Goal: Task Accomplishment & Management: Complete application form

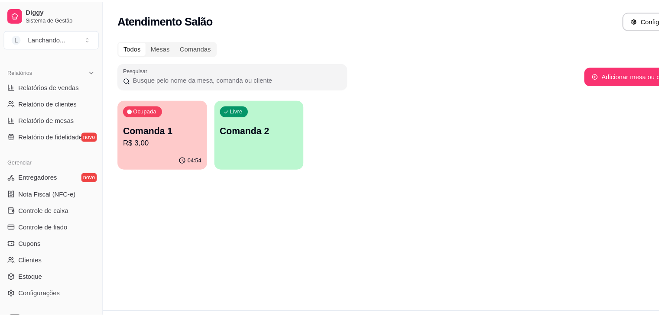
scroll to position [262, 0]
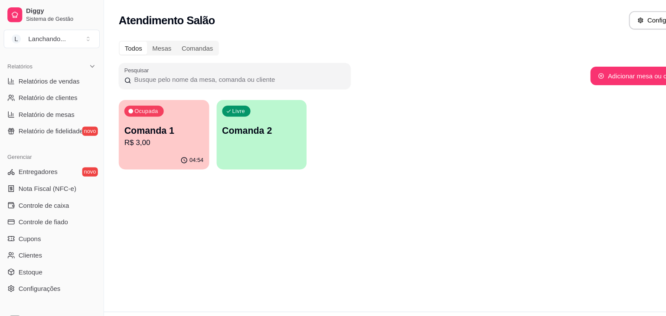
drag, startPoint x: 93, startPoint y: 140, endPoint x: 101, endPoint y: 247, distance: 107.4
click at [101, 247] on div "Diggy Sistema de Gestão L Lanchando ... Loja aberta Período gratuito até 01/09 …" at bounding box center [333, 158] width 666 height 316
click at [66, 211] on link "Controle de fiado" at bounding box center [48, 208] width 90 height 14
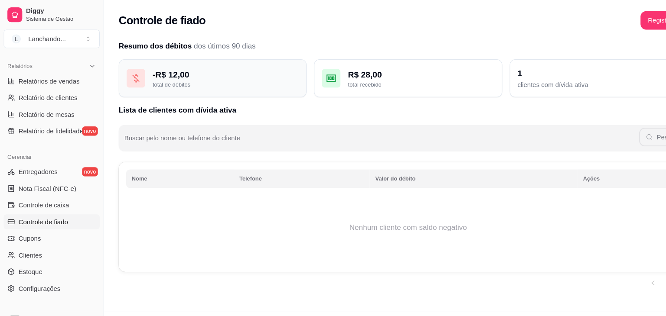
click at [191, 74] on div "- R$ 12,00" at bounding box center [211, 70] width 137 height 12
click at [432, 86] on div "R$ 28,00 total recebido" at bounding box center [381, 73] width 176 height 36
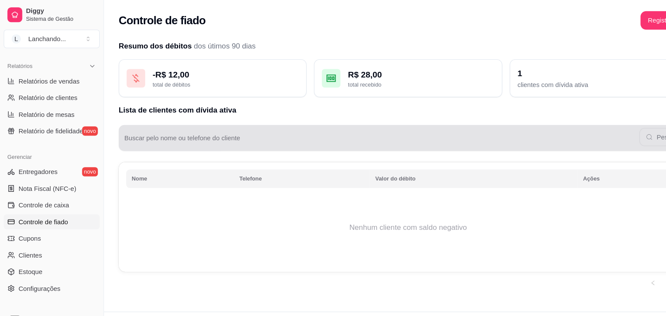
click at [613, 126] on div "Pesquisar" at bounding box center [381, 128] width 530 height 17
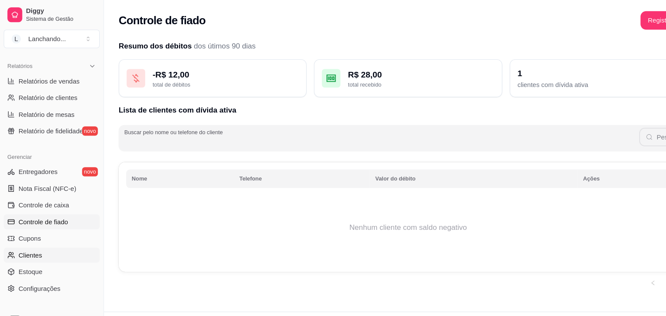
click at [49, 239] on link "Clientes" at bounding box center [48, 239] width 90 height 14
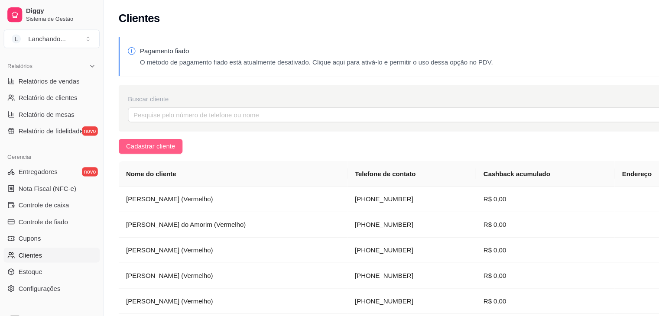
click at [140, 135] on span "Cadastrar cliente" at bounding box center [141, 137] width 46 height 10
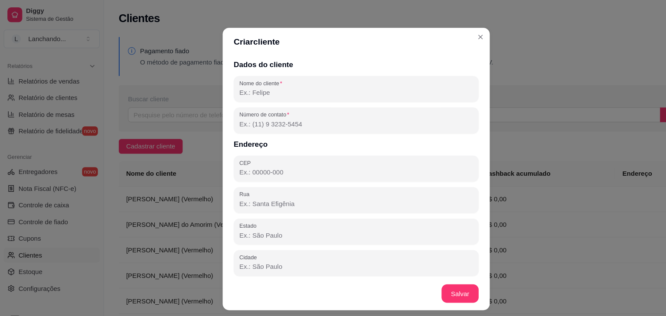
click at [269, 88] on input "Nome do cliente" at bounding box center [333, 86] width 218 height 9
paste input "[PERSON_NAME] (Cafezinho)"
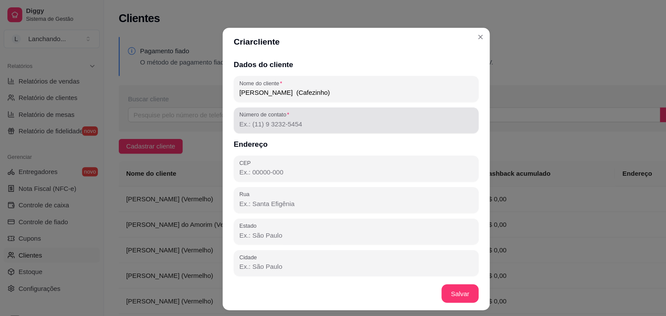
type input "[PERSON_NAME] (Cafezinho)"
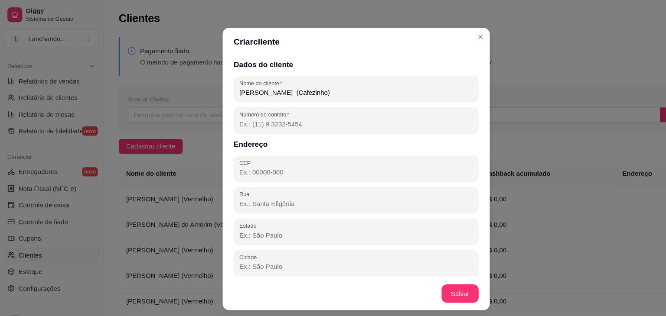
click at [268, 113] on input "Número de contato" at bounding box center [333, 116] width 218 height 9
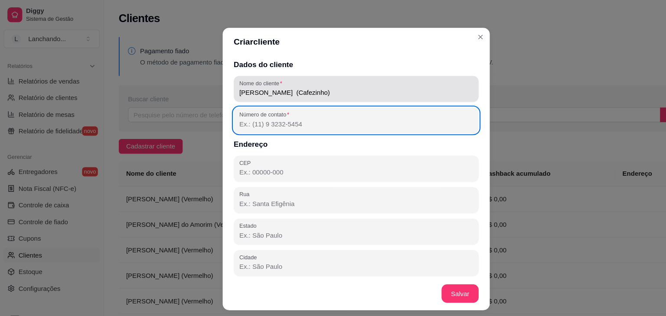
paste input "[PHONE_NUMBER]"
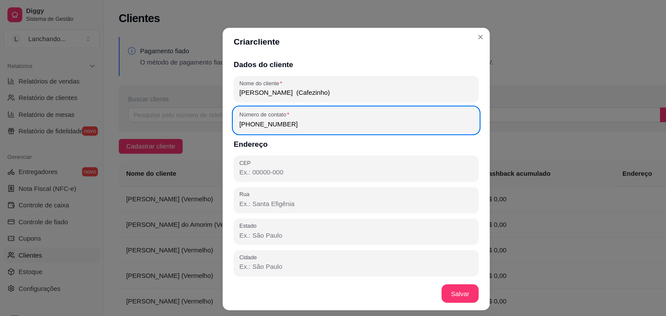
type input "[PHONE_NUMBER]"
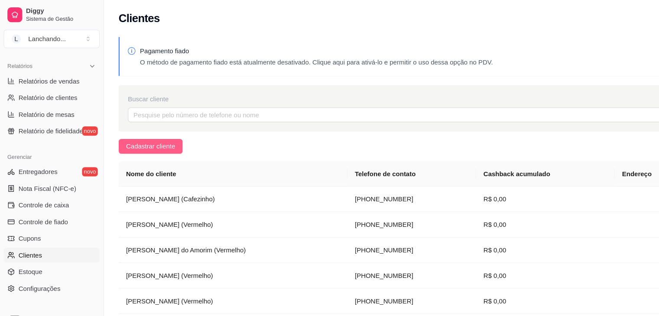
click at [156, 130] on button "Cadastrar cliente" at bounding box center [141, 137] width 60 height 14
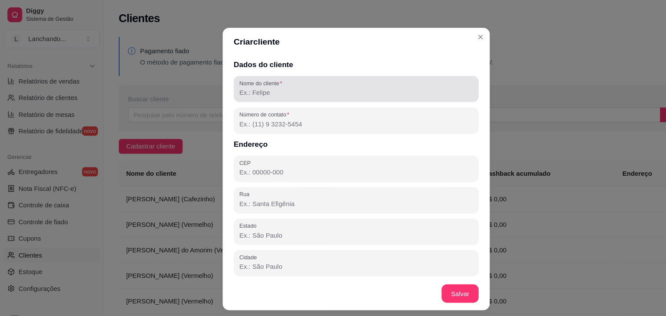
click at [264, 93] on div "Nome do cliente" at bounding box center [332, 83] width 229 height 24
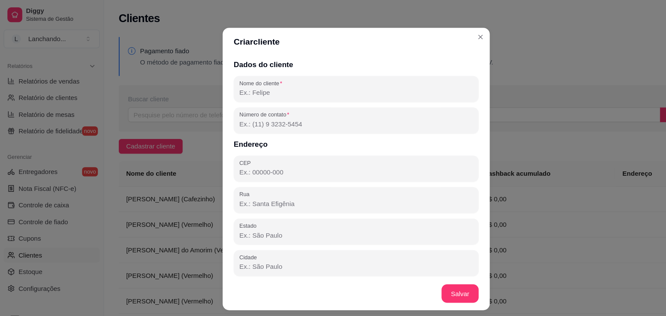
paste input "[PERSON_NAME] (Cafezinho)"
type input "[PERSON_NAME] (Cafezinho)"
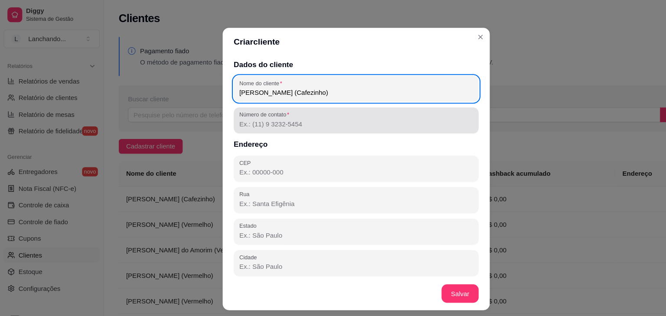
click at [233, 117] on input "Número de contato" at bounding box center [333, 116] width 218 height 9
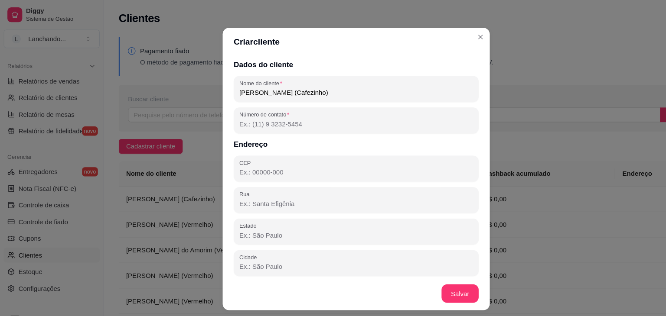
paste input "[PHONE_NUMBER]"
type input "[PHONE_NUMBER]"
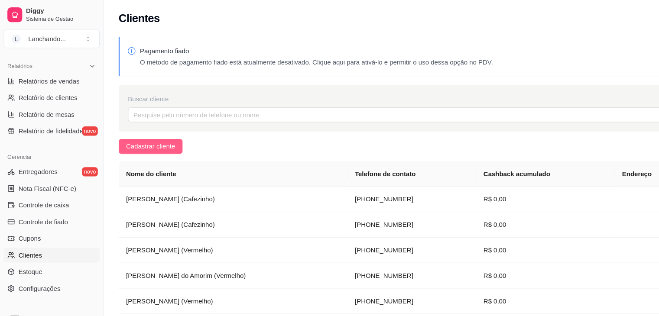
click at [163, 135] on button "Cadastrar cliente" at bounding box center [141, 137] width 60 height 14
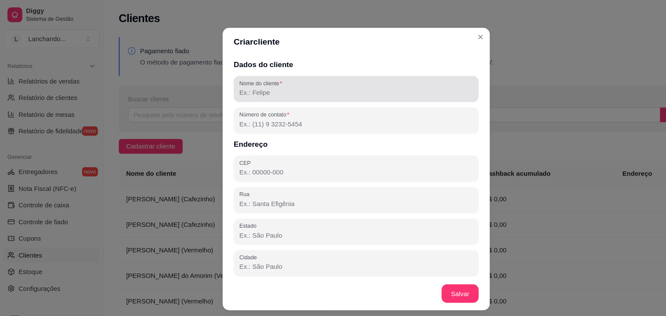
click at [275, 93] on div "Nome do cliente" at bounding box center [332, 83] width 229 height 24
paste input "[PERSON_NAME] (Cafezinho)"
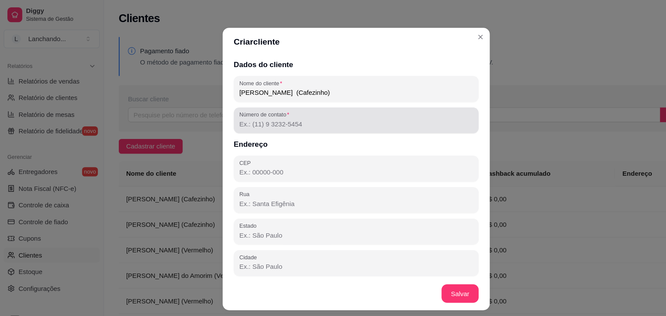
type input "[PERSON_NAME] (Cafezinho)"
click at [263, 114] on input "Número de contato" at bounding box center [333, 116] width 218 height 9
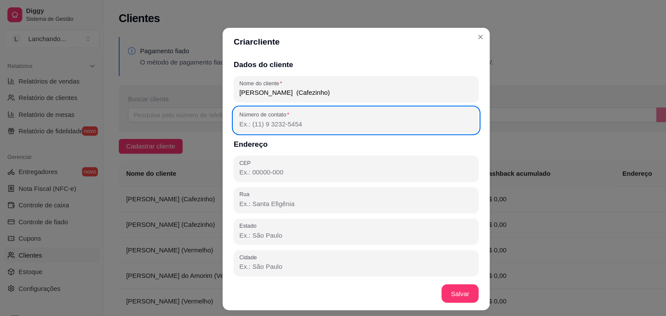
click at [257, 119] on input "Número de contato" at bounding box center [333, 116] width 218 height 9
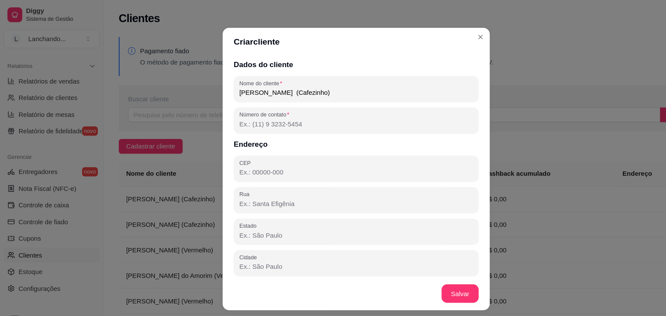
paste input "[PHONE_NUMBER]"
type input "[PHONE_NUMBER]"
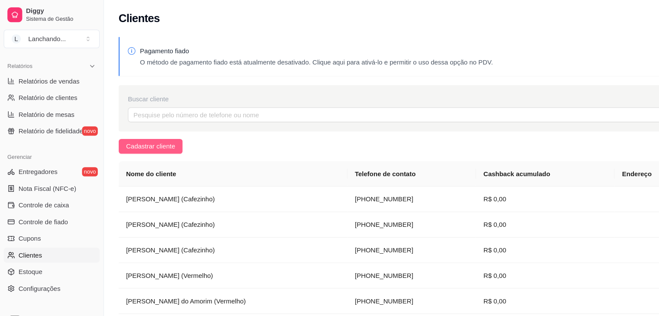
click at [159, 135] on span "Cadastrar cliente" at bounding box center [141, 137] width 46 height 10
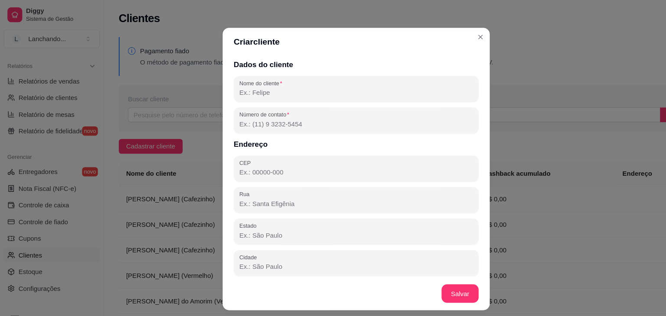
click at [263, 96] on div "Dados do cliente Nome do cliente Número de contato Endereço CEP [GEOGRAPHIC_DAT…" at bounding box center [333, 155] width 250 height 207
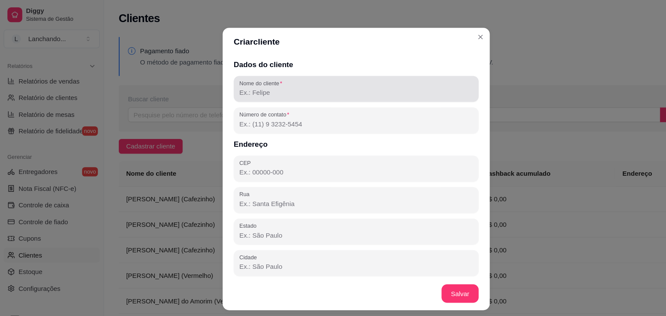
drag, startPoint x: 263, startPoint y: 96, endPoint x: 265, endPoint y: 90, distance: 6.4
click at [265, 90] on div "Dados do cliente Nome do cliente Número de contato Endereço CEP [GEOGRAPHIC_DAT…" at bounding box center [333, 155] width 250 height 207
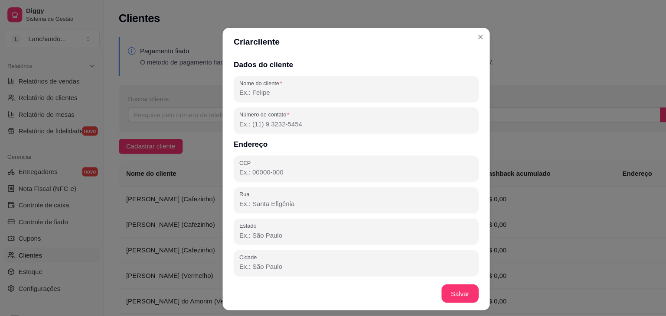
click at [246, 84] on input "Nome do cliente" at bounding box center [333, 86] width 218 height 9
paste input "[PERSON_NAME] (Cafezinho)"
type input "[PERSON_NAME] (Cafezinho)"
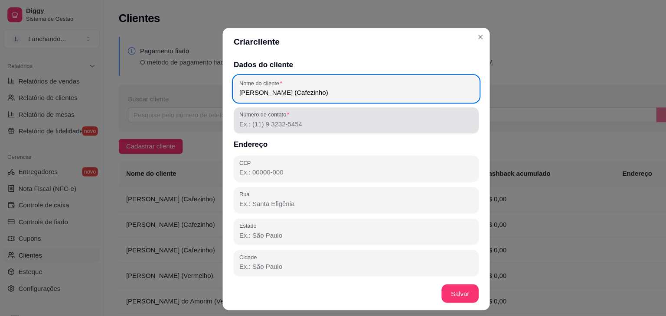
click at [240, 113] on input "Número de contato" at bounding box center [333, 116] width 218 height 9
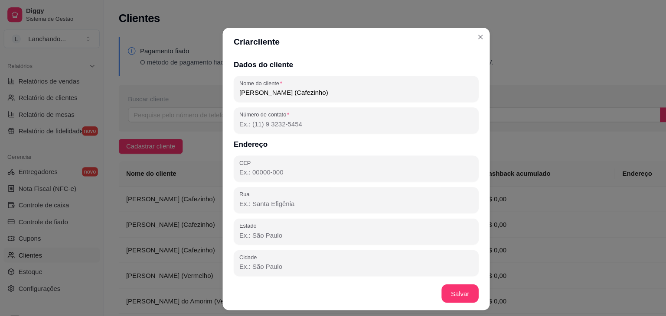
paste input "[PHONE_NUMBER]"
type input "[PHONE_NUMBER]"
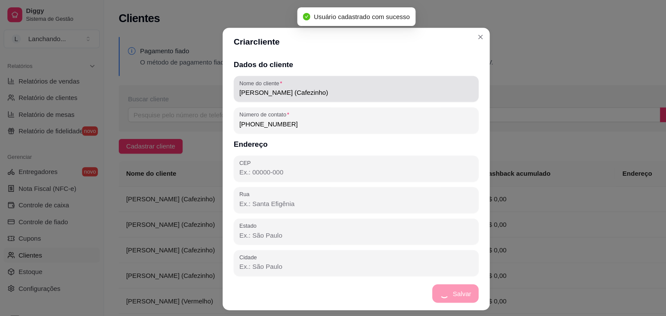
click at [263, 87] on input "[PERSON_NAME] (Cafezinho)" at bounding box center [333, 86] width 218 height 9
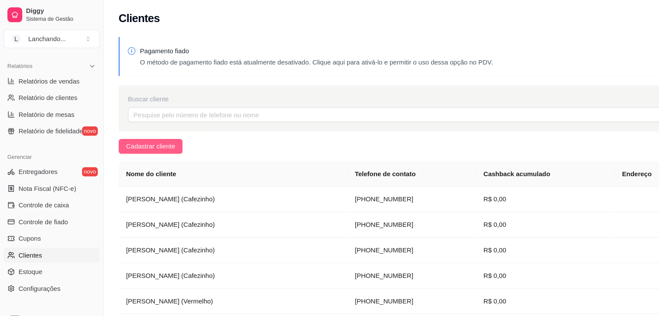
click at [166, 132] on button "Cadastrar cliente" at bounding box center [141, 137] width 60 height 14
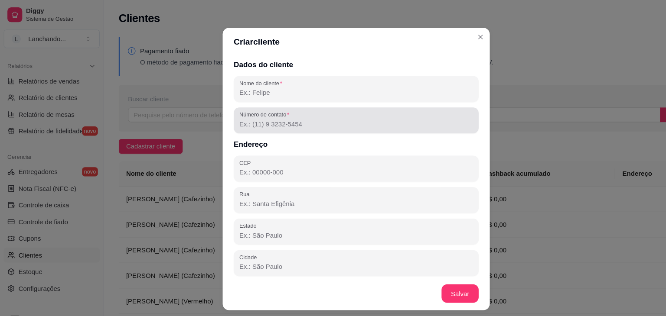
click at [251, 98] on div "Dados do cliente Nome do cliente Número de contato Endereço CEP [GEOGRAPHIC_DAT…" at bounding box center [333, 155] width 250 height 207
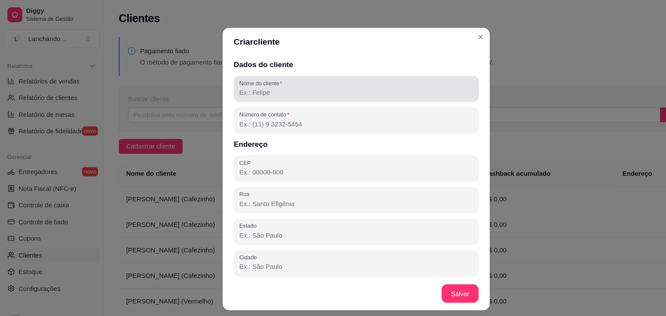
click at [255, 91] on div at bounding box center [333, 83] width 218 height 17
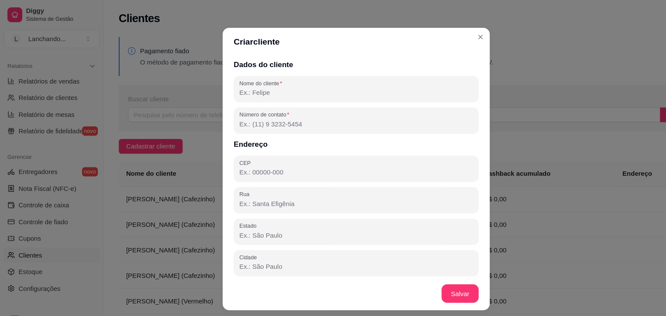
paste input "[PERSON_NAME] (Cafezinho)"
type input "[PERSON_NAME] (Cafezinho)"
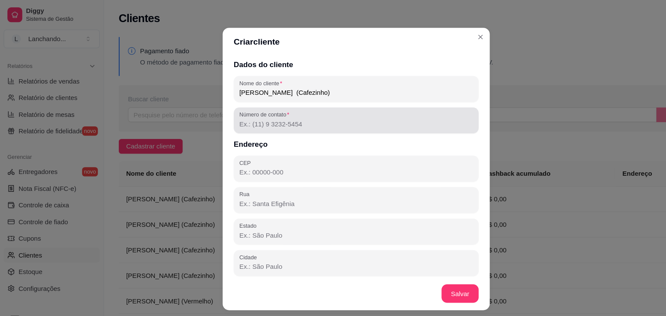
click at [251, 115] on input "Número de contato" at bounding box center [333, 116] width 218 height 9
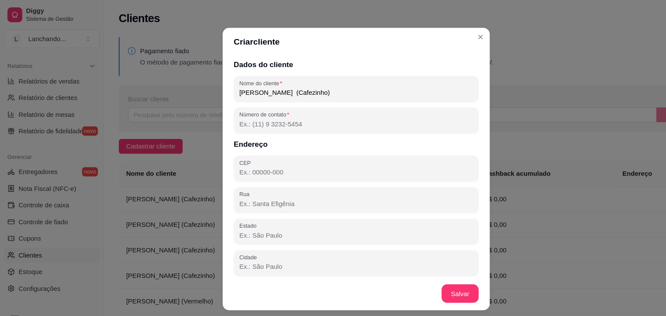
paste input "[PHONE_NUMBER]"
type input "[PHONE_NUMBER]"
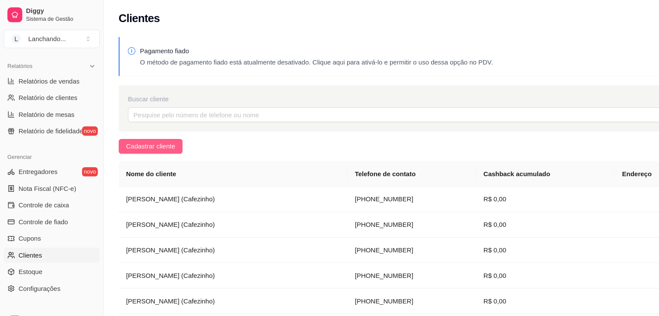
click at [156, 132] on span "Cadastrar cliente" at bounding box center [141, 137] width 46 height 10
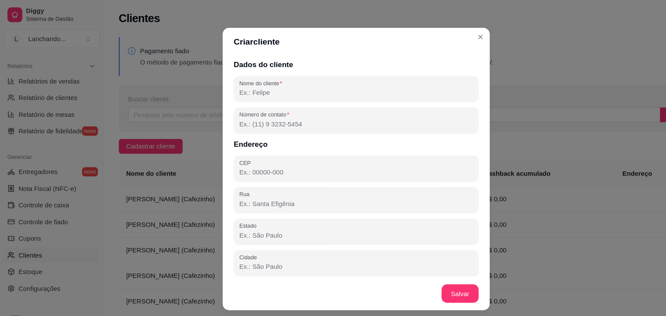
click at [268, 85] on input "Nome do cliente" at bounding box center [333, 86] width 218 height 9
paste input "Kauã [PERSON_NAME] (Cafezinho)"
type input "Kauã [PERSON_NAME] (Cafezinho)"
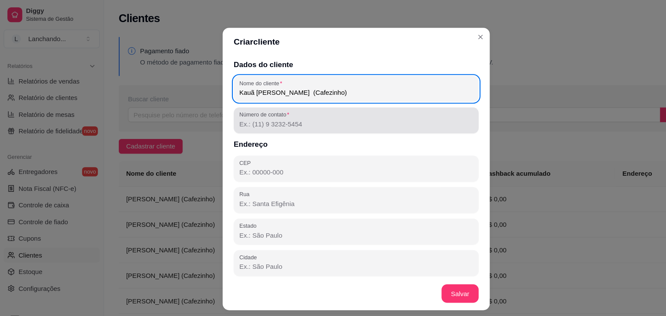
click at [243, 113] on input "Número de contato" at bounding box center [333, 116] width 218 height 9
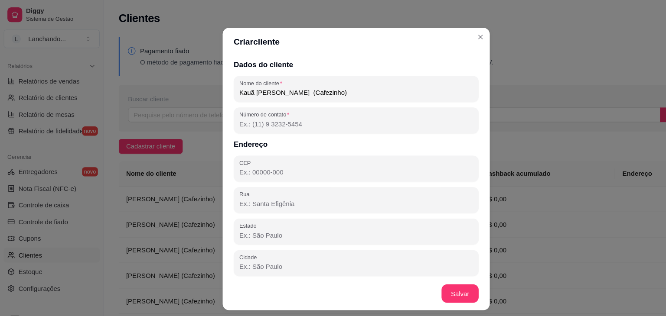
paste input "[PHONE_NUMBER]"
type input "[PHONE_NUMBER]"
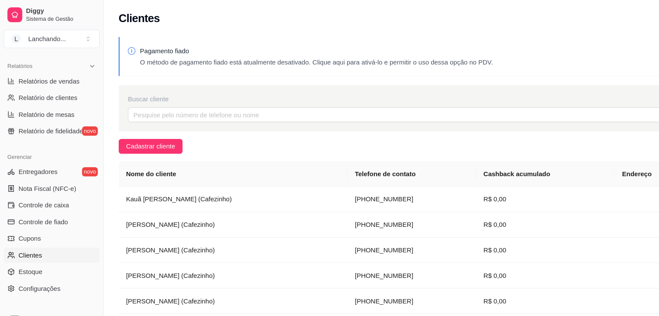
click at [145, 145] on div "Pagamento fiado O método de pagamento fiado está atualmente desativado. Clique …" at bounding box center [378, 240] width 562 height 422
click at [153, 139] on span "Cadastrar cliente" at bounding box center [141, 137] width 46 height 10
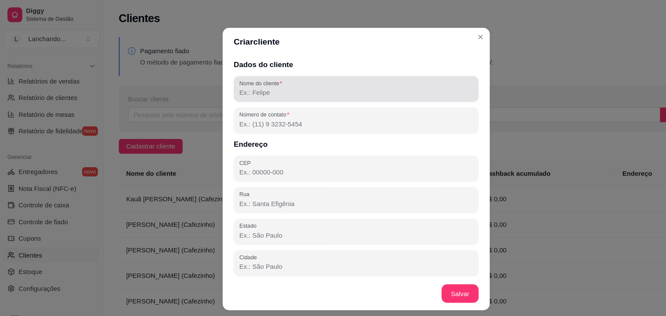
click at [262, 88] on input "Nome do cliente" at bounding box center [333, 86] width 218 height 9
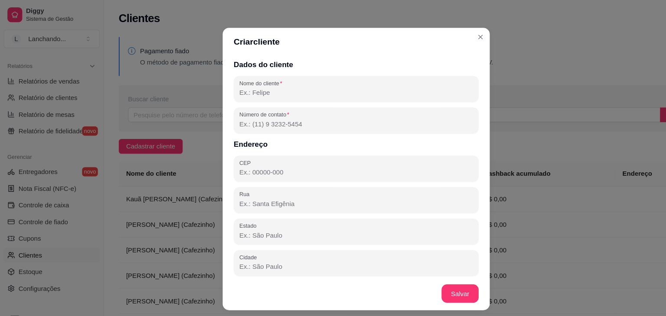
paste input "[PERSON_NAME] (Cafezinho)"
type input "[PERSON_NAME] (Cafezinho)"
click at [240, 117] on input "Número de contato" at bounding box center [333, 116] width 218 height 9
paste input "[PHONE_NUMBER]"
type input "[PHONE_NUMBER]"
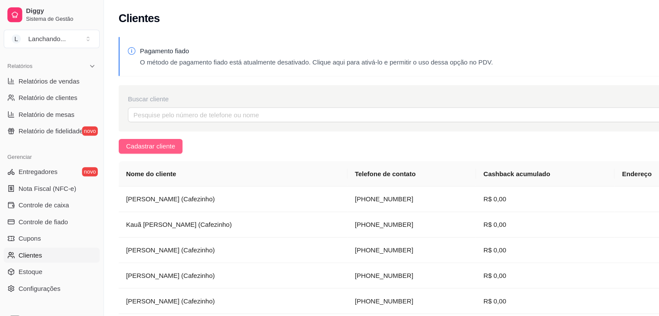
click at [136, 139] on span "Cadastrar cliente" at bounding box center [141, 137] width 46 height 10
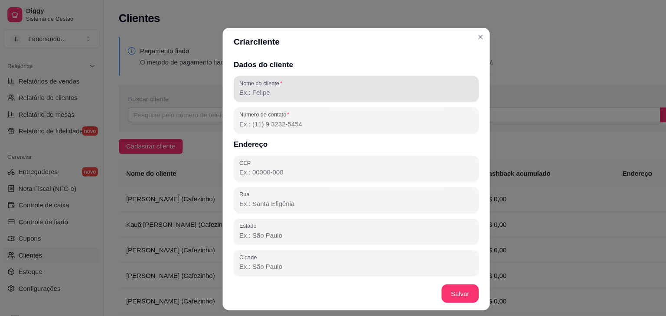
click at [238, 94] on div "Nome do cliente" at bounding box center [332, 83] width 229 height 24
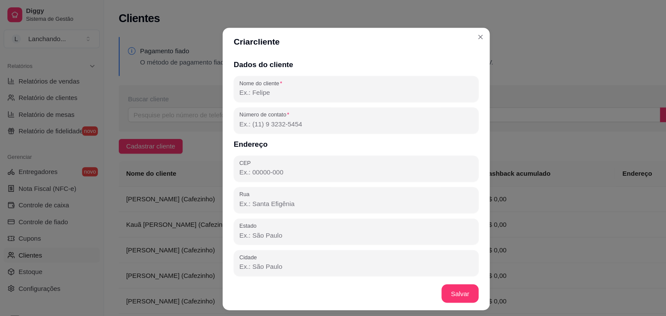
paste input "Maressa (Cafezinho)"
type input "Maressa (Cafezinho)"
click at [224, 112] on input "Número de contato" at bounding box center [333, 116] width 218 height 9
paste input "[PHONE_NUMBER]"
type input "[PHONE_NUMBER]"
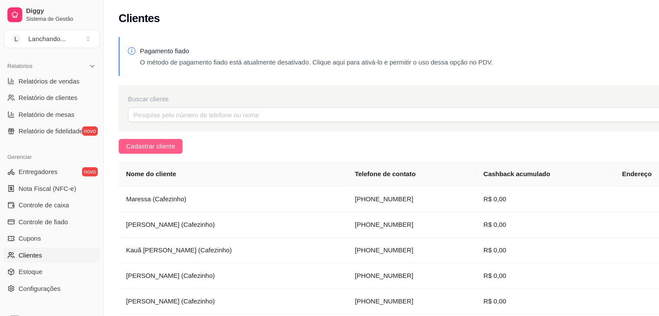
click at [158, 137] on span "Cadastrar cliente" at bounding box center [141, 137] width 46 height 10
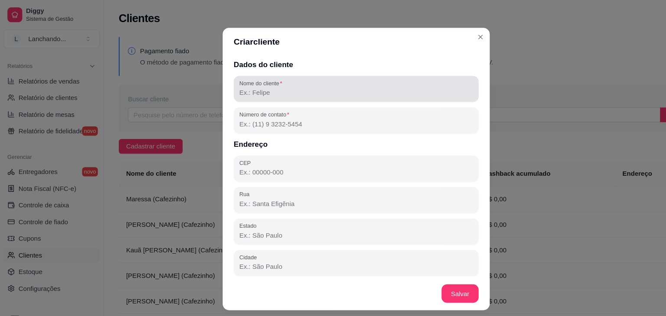
click at [281, 91] on div at bounding box center [333, 83] width 218 height 17
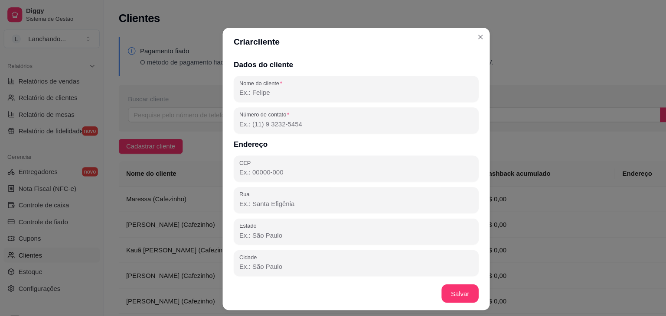
paste input "[PERSON_NAME] e [PERSON_NAME] (Cafezinho)"
type input "[PERSON_NAME] e [PERSON_NAME] (Cafezinho)"
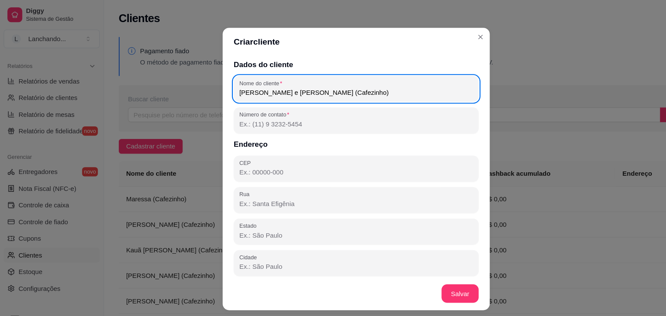
click at [258, 124] on div "Número de contato" at bounding box center [332, 113] width 229 height 24
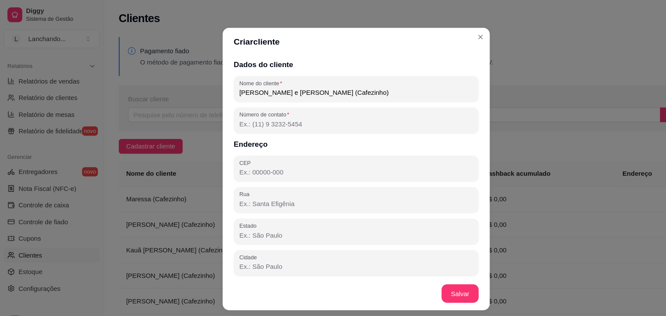
paste input "[PHONE_NUMBER]"
type input "[PHONE_NUMBER]"
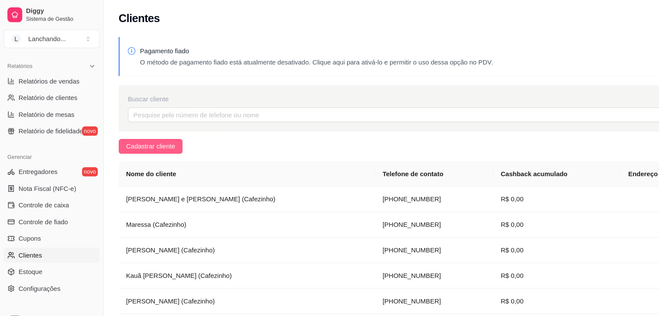
click at [158, 132] on span "Cadastrar cliente" at bounding box center [141, 137] width 46 height 10
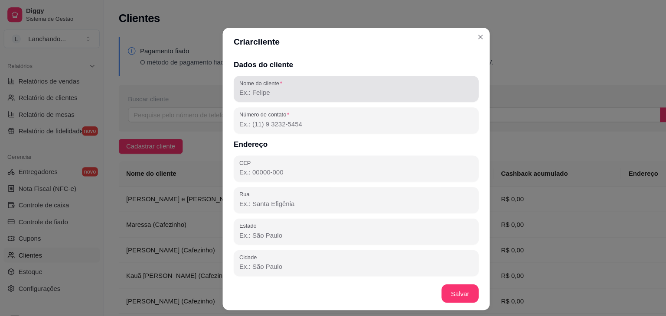
click at [251, 93] on div "Nome do cliente" at bounding box center [332, 83] width 229 height 24
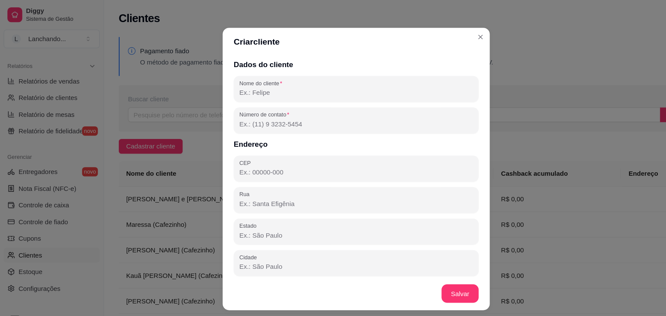
click at [249, 89] on input "Nome do cliente" at bounding box center [333, 86] width 218 height 9
paste input "[PERSON_NAME] e [PERSON_NAME] (Cafezinho)"
type input "[PERSON_NAME] e [PERSON_NAME] (Cafezinho)"
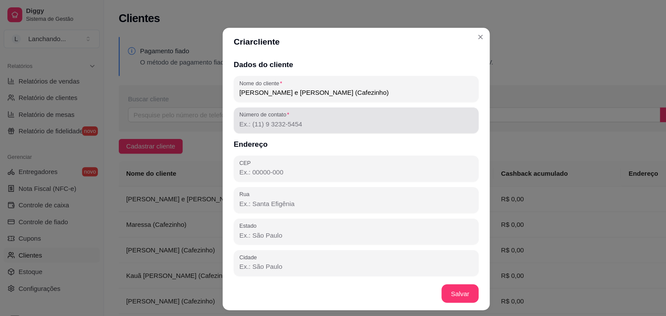
click at [257, 120] on div at bounding box center [333, 112] width 218 height 17
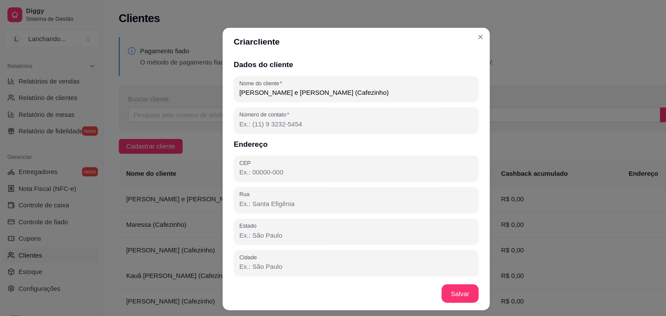
paste input "[PHONE_NUMBER]"
type input "[PHONE_NUMBER]"
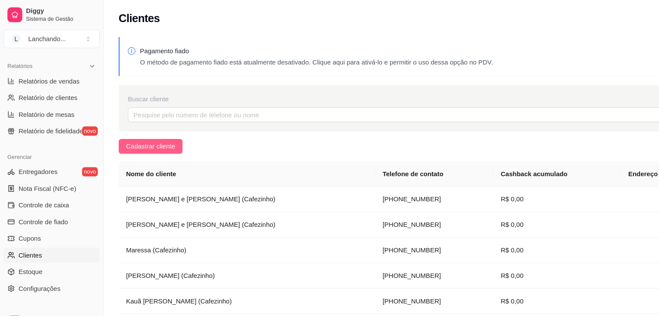
click at [166, 140] on button "Cadastrar cliente" at bounding box center [141, 137] width 60 height 14
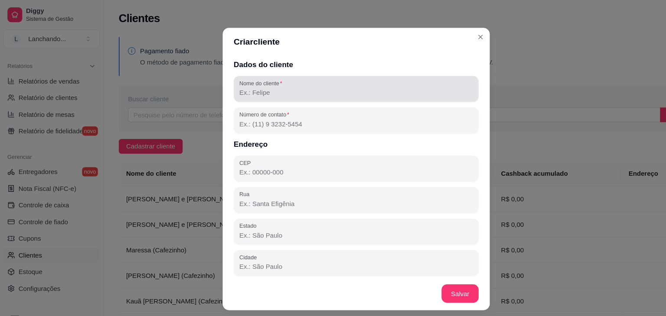
click at [256, 88] on input "Nome do cliente" at bounding box center [333, 86] width 218 height 9
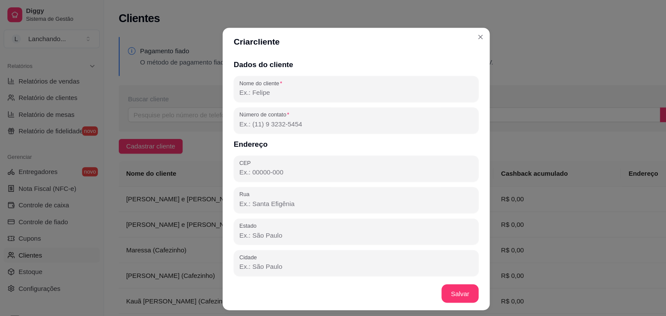
paste input "Vinicius (Cafezinho)"
type input "Vinicius (Cafezinho)"
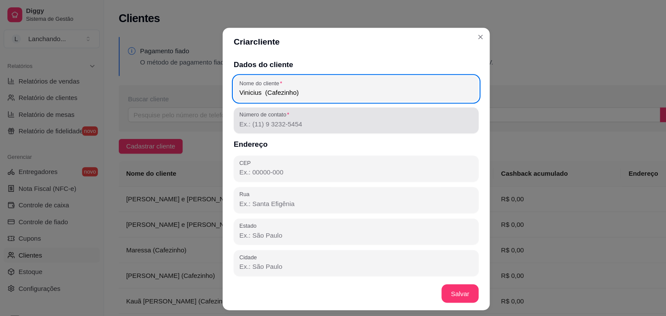
click at [264, 113] on input "Número de contato" at bounding box center [333, 116] width 218 height 9
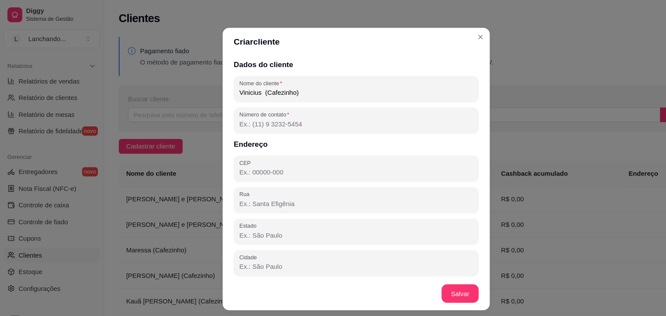
paste input "[PHONE_NUMBER]"
type input "[PHONE_NUMBER]"
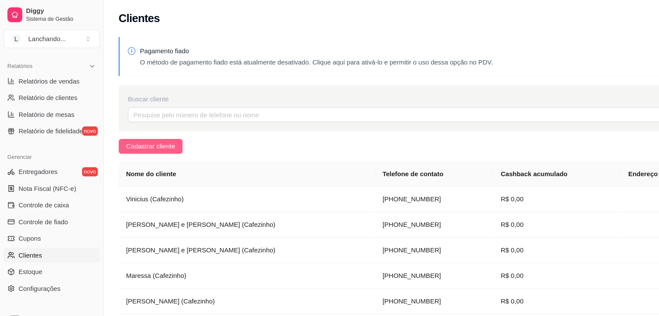
click at [137, 130] on button "Cadastrar cliente" at bounding box center [141, 137] width 60 height 14
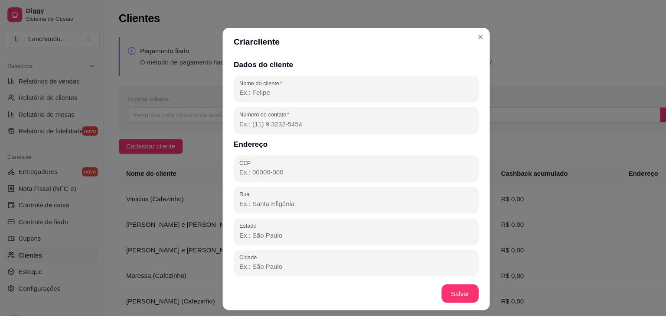
click at [241, 67] on div "Dados do cliente Nome do cliente Número de contato Endereço CEP [GEOGRAPHIC_DAT…" at bounding box center [333, 155] width 250 height 207
click at [241, 83] on input "Nome do cliente" at bounding box center [333, 86] width 218 height 9
paste input "[PERSON_NAME] (Compras)"
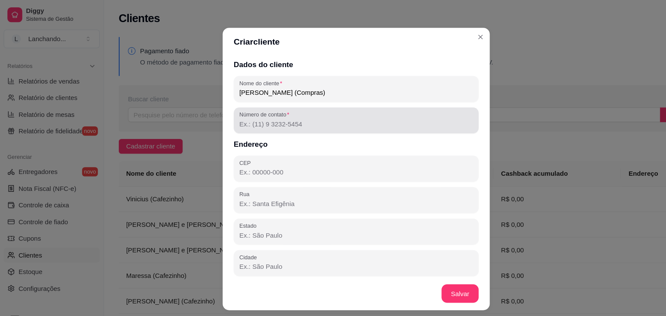
type input "[PERSON_NAME] (Compras)"
click at [252, 107] on label "Número de contato" at bounding box center [248, 107] width 49 height 7
click at [252, 112] on input "Número de contato" at bounding box center [333, 116] width 218 height 9
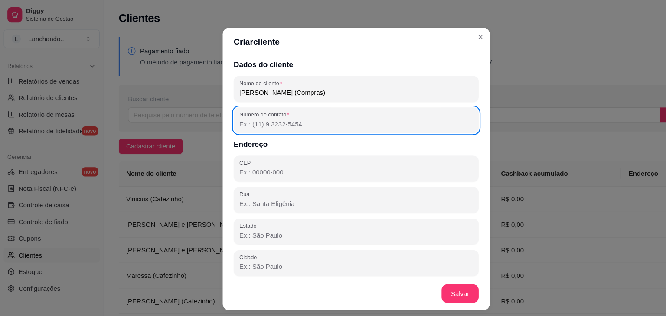
paste input "[PHONE_NUMBER]"
type input "[PHONE_NUMBER]"
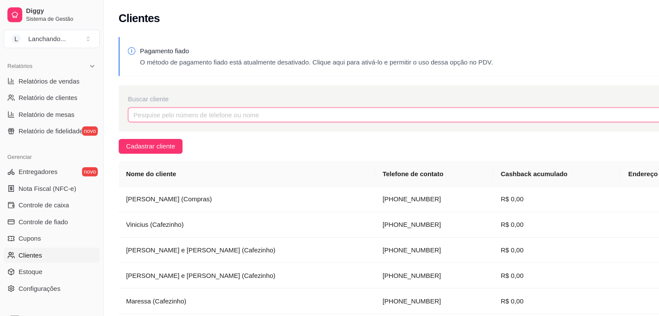
click at [220, 109] on input "text" at bounding box center [369, 108] width 498 height 14
paste input "[PERSON_NAME] e [PERSON_NAME] (Compras)"
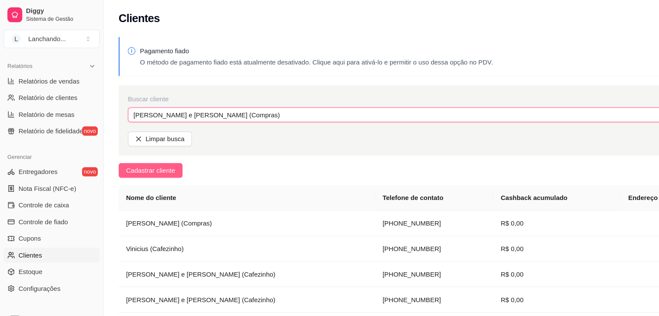
type input "[PERSON_NAME] e [PERSON_NAME] (Compras)"
click at [153, 157] on span "Cadastrar cliente" at bounding box center [141, 160] width 46 height 10
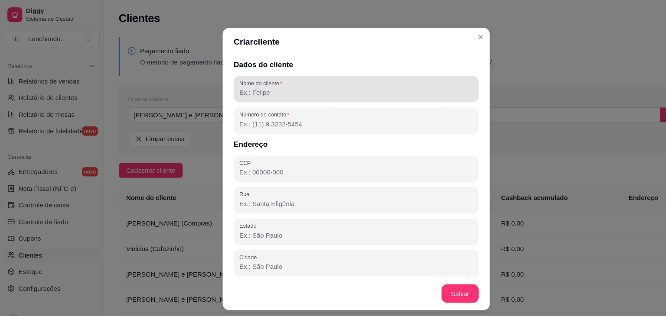
click at [250, 93] on div "Nome do cliente" at bounding box center [332, 83] width 229 height 24
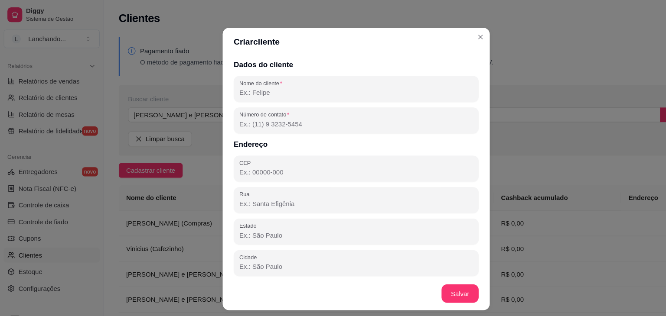
paste input "[PERSON_NAME] e [PERSON_NAME] (Compras)"
type input "[PERSON_NAME] e [PERSON_NAME] (Compras)"
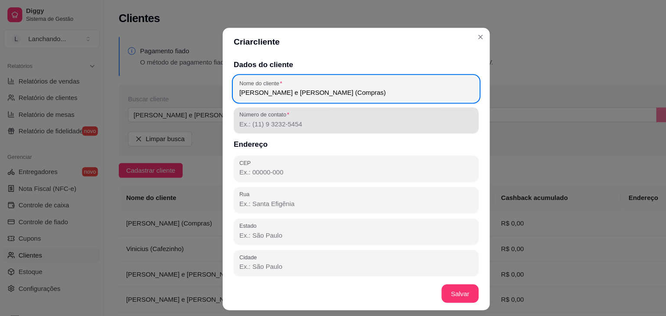
click at [258, 112] on input "Número de contato" at bounding box center [333, 116] width 218 height 9
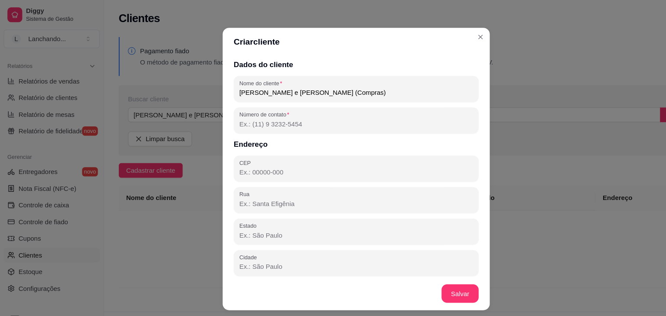
paste input "[PHONE_NUMBER]"
type input "[PHONE_NUMBER]"
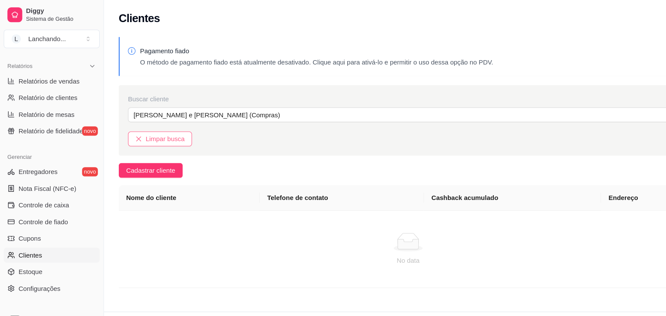
click at [137, 128] on span "Limpar busca" at bounding box center [154, 130] width 36 height 10
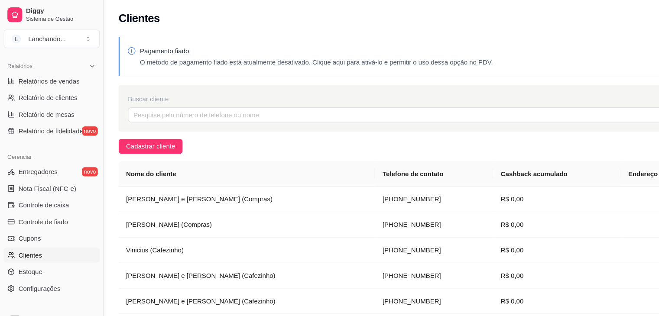
click at [93, 182] on button "Toggle Sidebar" at bounding box center [96, 158] width 7 height 316
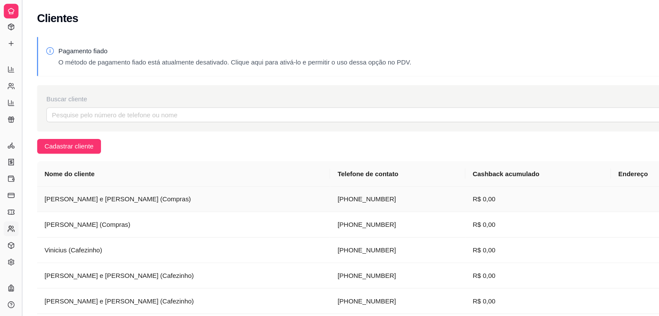
scroll to position [133, 0]
click at [13, 67] on icon at bounding box center [10, 65] width 7 height 7
select select "ALL"
select select "0"
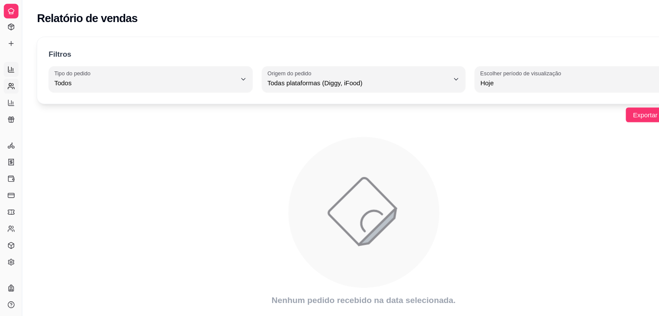
click at [13, 86] on link "Relatório de clientes" at bounding box center [10, 81] width 14 height 14
select select "30"
select select "HIGHEST_TOTAL_SPENT_WITH_ORDERS"
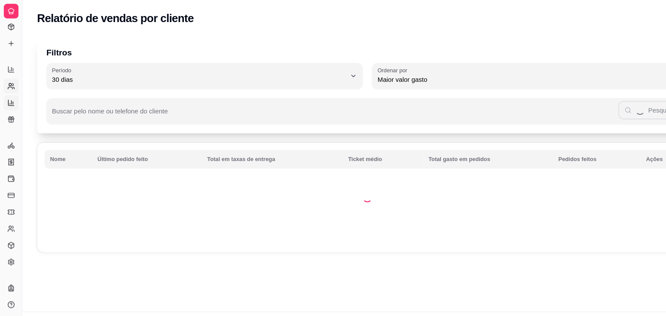
click at [10, 99] on icon at bounding box center [10, 96] width 7 height 7
select select "TOTAL_OF_ORDERS"
select select "7"
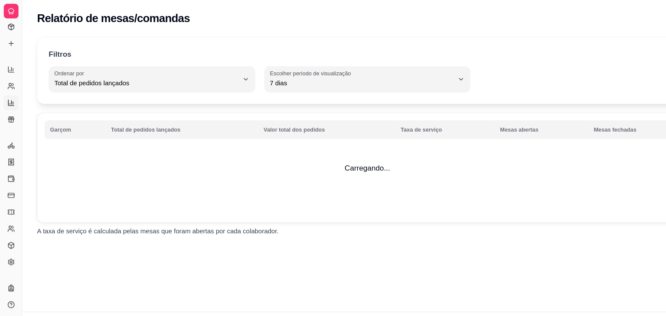
click at [12, 9] on icon at bounding box center [10, 10] width 5 height 5
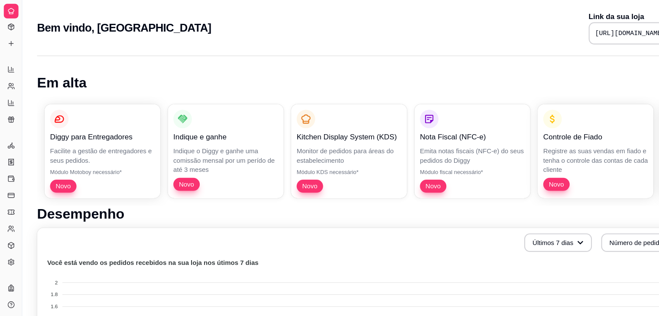
drag, startPoint x: 22, startPoint y: 44, endPoint x: 166, endPoint y: 50, distance: 144.9
drag, startPoint x: 21, startPoint y: 48, endPoint x: 38, endPoint y: 46, distance: 17.0
click at [10, 55] on div "Relatórios" at bounding box center [9, 51] width 13 height 14
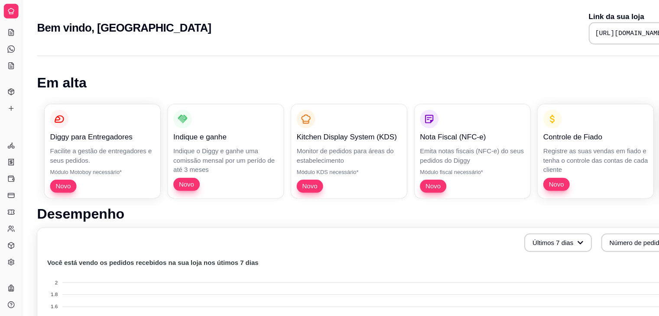
scroll to position [72, 0]
drag, startPoint x: 15, startPoint y: 78, endPoint x: 52, endPoint y: 24, distance: 65.8
click at [13, 0] on html "Diggy Sistema de Gestão L Lanchando ... Loja aberta Período gratuito até 01/09 …" at bounding box center [329, 158] width 659 height 316
click at [52, 24] on h2 "Bem vindo, [GEOGRAPHIC_DATA]" at bounding box center [116, 26] width 163 height 14
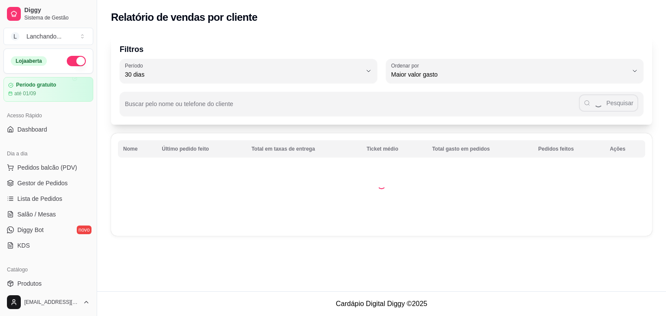
select select "30"
select select "HIGHEST_TOTAL_SPENT_WITH_ORDERS"
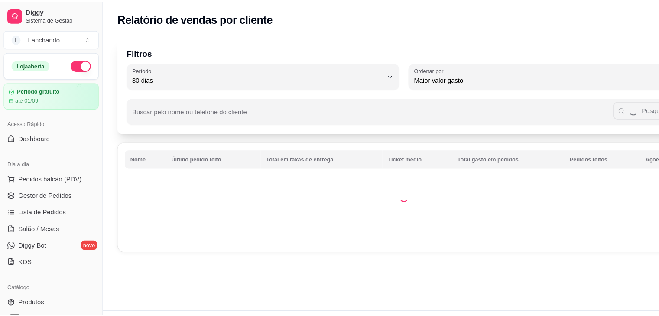
scroll to position [174, 0]
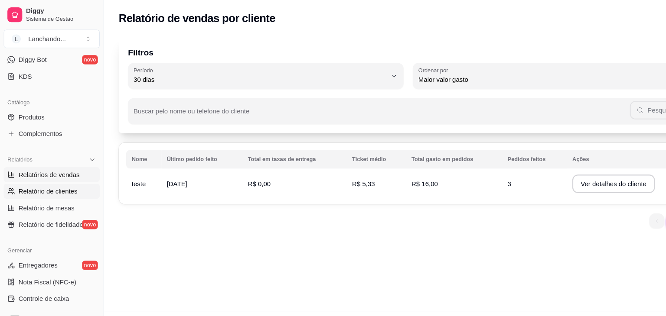
click at [65, 166] on span "Relatórios de vendas" at bounding box center [45, 163] width 57 height 9
select select "ALL"
select select "0"
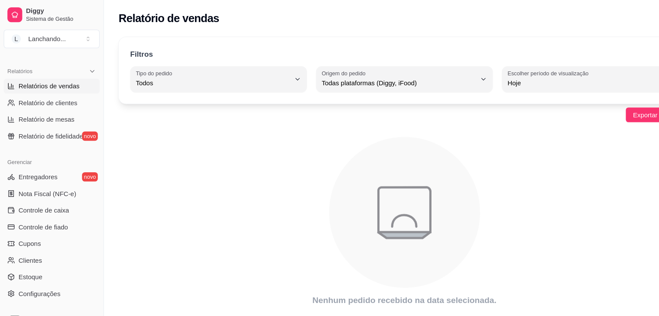
scroll to position [265, 0]
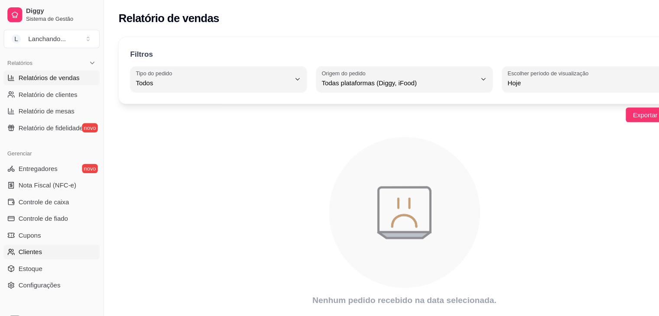
click at [63, 231] on link "Clientes" at bounding box center [48, 236] width 90 height 14
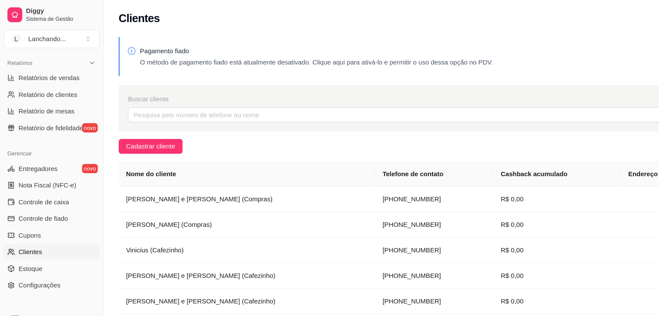
click at [143, 145] on div "Pagamento fiado O método de pagamento fiado está atualmente desativado. Clique …" at bounding box center [378, 240] width 562 height 422
click at [146, 141] on span "Cadastrar cliente" at bounding box center [141, 137] width 46 height 10
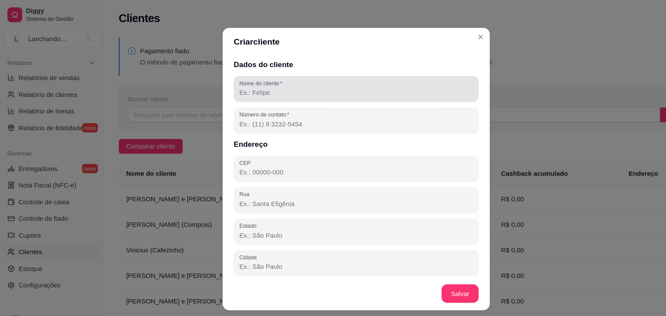
click at [243, 93] on div "Nome do cliente" at bounding box center [332, 83] width 229 height 24
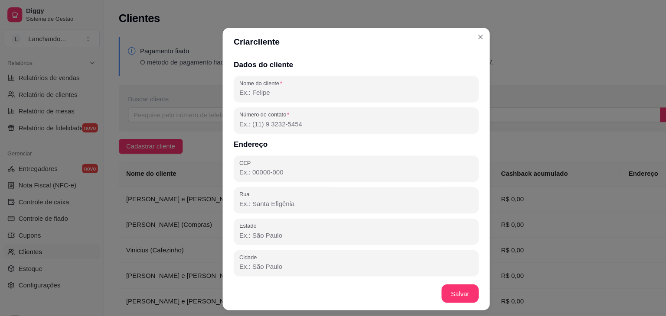
paste input "Brenda Amorim (Cozinha)"
type input "Brenda Amorim (Cozinha)"
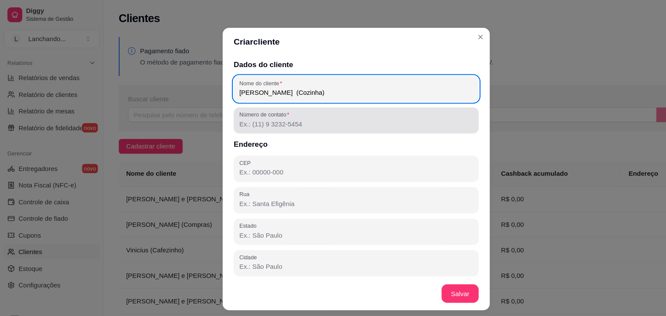
click at [288, 120] on input "Número de contato" at bounding box center [333, 116] width 218 height 9
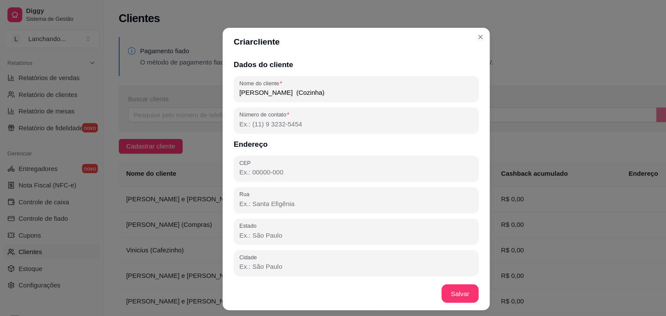
paste input "(61) 9 9992-0301"
type input "(61) 9 9992-0301"
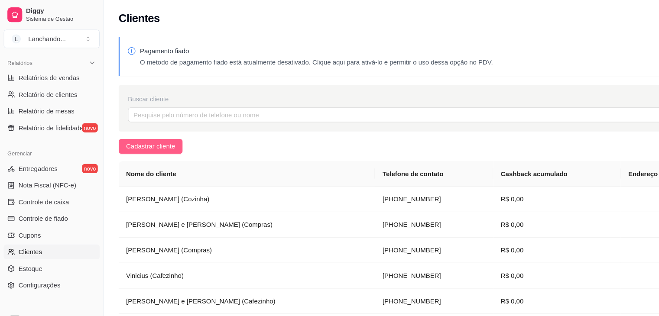
click at [159, 134] on span "Cadastrar cliente" at bounding box center [141, 137] width 46 height 10
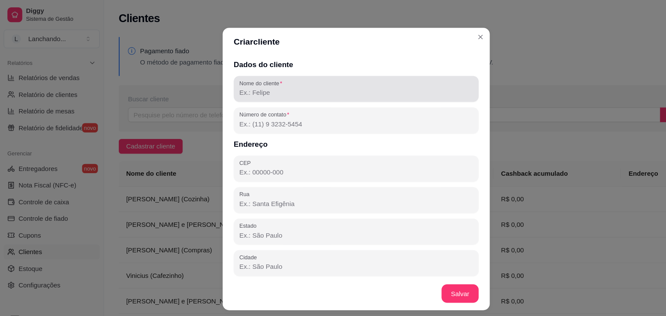
click at [238, 92] on div "Nome do cliente" at bounding box center [332, 83] width 229 height 24
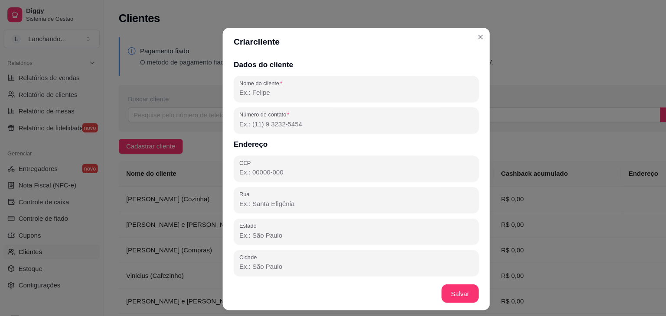
paste input "61999920302"
click at [257, 90] on input "61999920302" at bounding box center [333, 86] width 218 height 9
paste input "Douglas (Cozinha)"
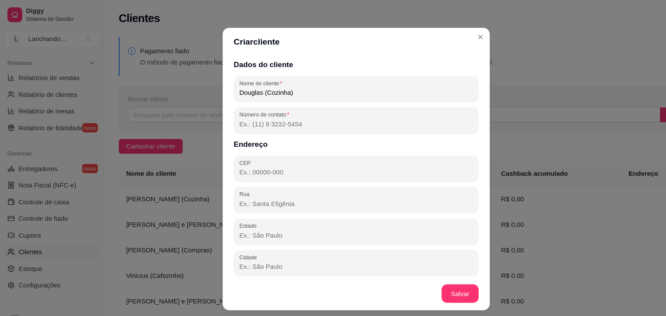
type input "Douglas (Cozinha)"
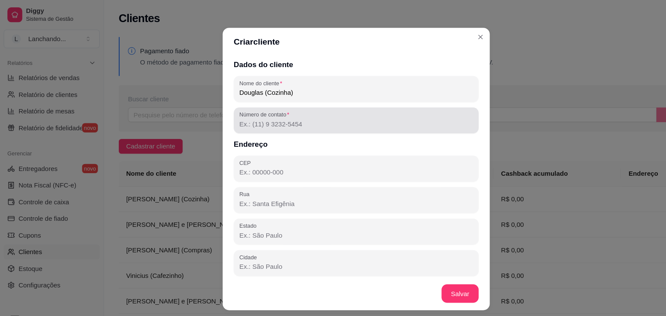
click at [257, 117] on input "Número de contato" at bounding box center [333, 116] width 218 height 9
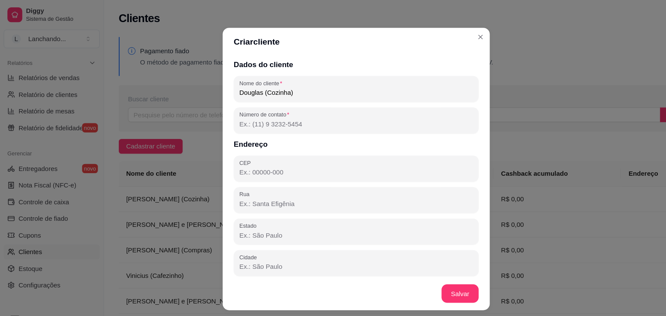
paste input "(61) 9 9992-0302"
type input "(61) 9 9992-0302"
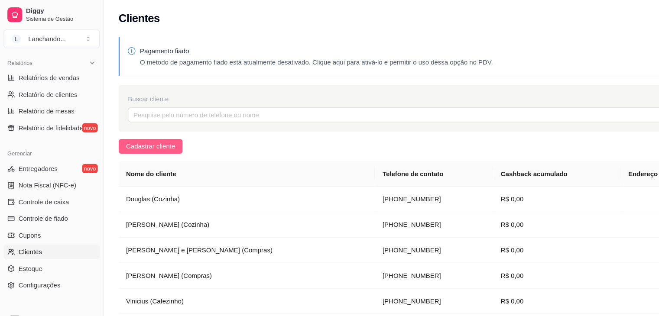
click at [151, 135] on span "Cadastrar cliente" at bounding box center [141, 137] width 46 height 10
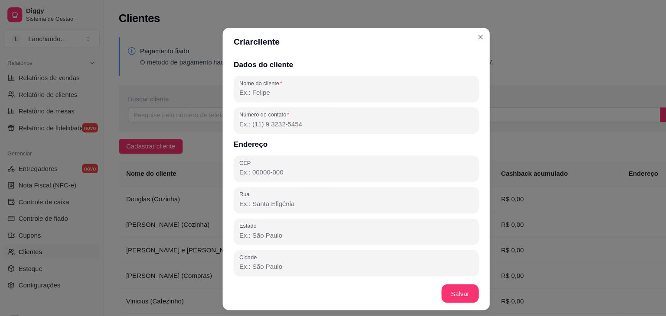
click at [248, 88] on input "Nome do cliente" at bounding box center [333, 86] width 218 height 9
paste input "61999920303"
type input "61999920303"
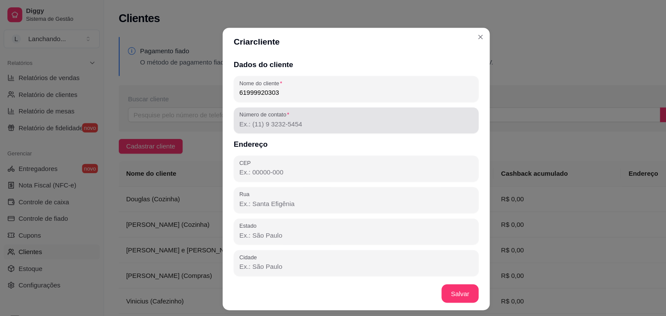
click at [250, 109] on label "Número de contato" at bounding box center [248, 107] width 49 height 7
click at [250, 112] on input "Número de contato" at bounding box center [333, 116] width 218 height 9
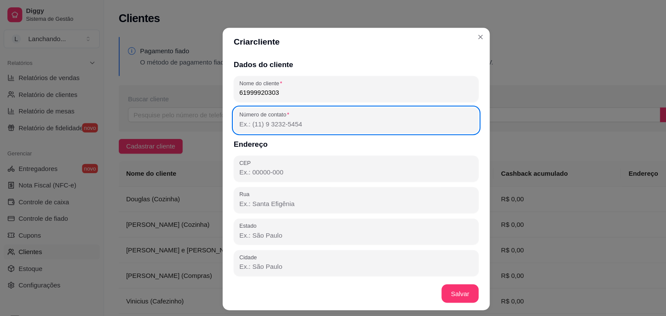
paste input "Número de contato"
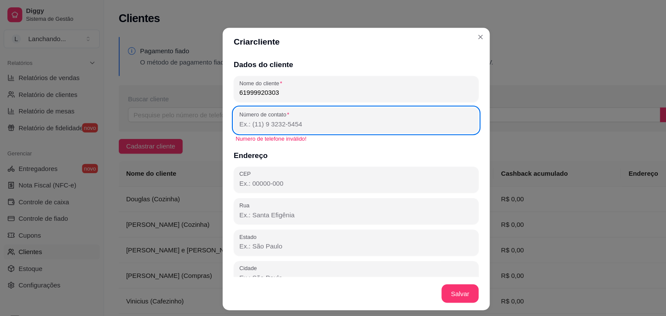
click at [314, 114] on input "Número de contato" at bounding box center [333, 116] width 218 height 9
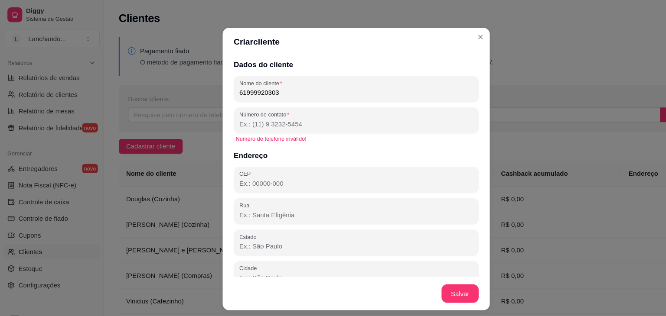
paste input "Número de contato"
click at [273, 116] on input "Número de contato" at bounding box center [333, 116] width 218 height 9
paste input "Número de contato"
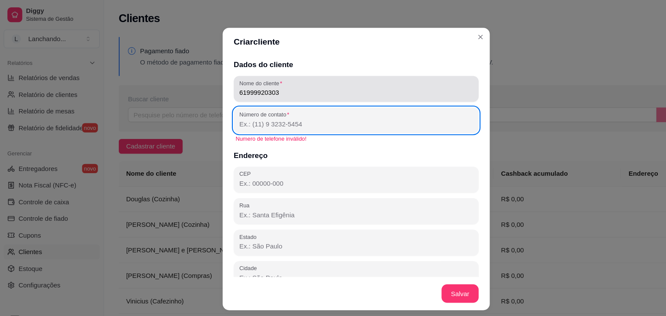
paste input "(61) 9 9992-0303"
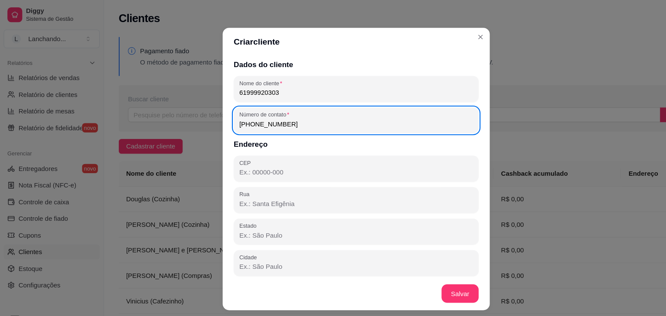
type input "(61) 9 9992-0303"
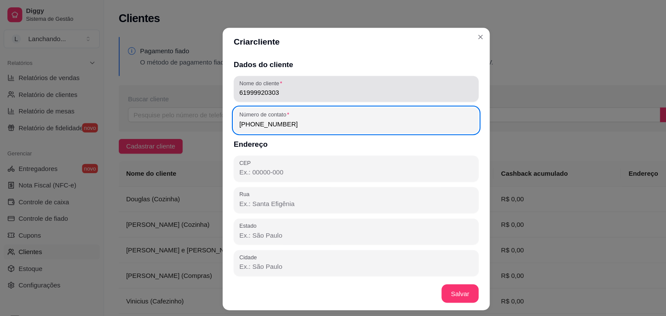
click at [228, 90] on input "61999920303" at bounding box center [333, 86] width 218 height 9
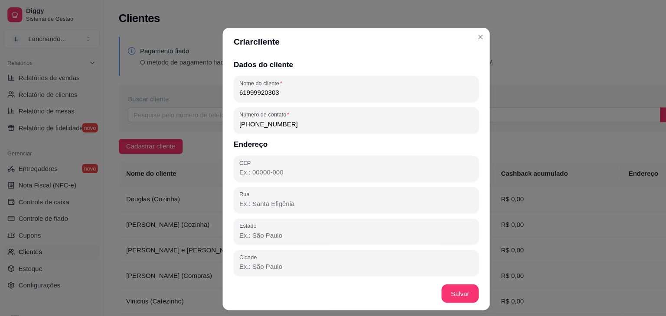
click at [228, 90] on input "61999920303" at bounding box center [333, 86] width 218 height 9
paste input "Guilherme Ferreira (Cozinha)"
type input "Guilherme Ferreira (Cozinha)"
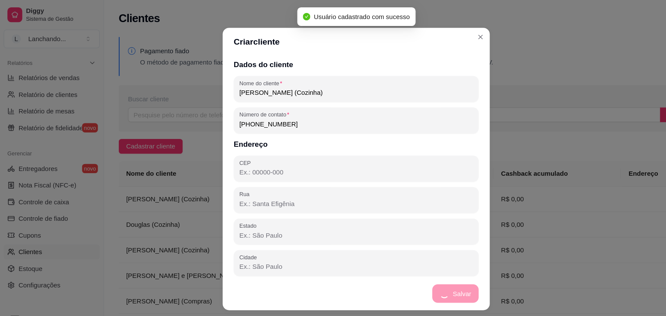
click at [431, 278] on footer "Salvar" at bounding box center [333, 274] width 250 height 31
click at [261, 112] on input "(61) 9 9992-0303" at bounding box center [333, 116] width 218 height 9
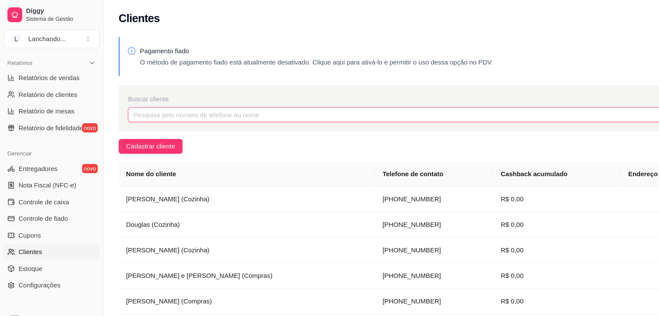
click at [261, 112] on input "text" at bounding box center [369, 108] width 498 height 14
click at [156, 125] on div "Pagamento fiado O método de pagamento fiado está atualmente desativado. Clique …" at bounding box center [378, 240] width 562 height 422
click at [150, 134] on span "Cadastrar cliente" at bounding box center [141, 137] width 46 height 10
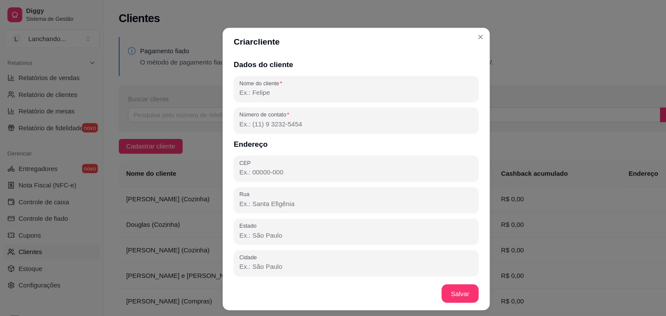
click at [285, 112] on input "Número de contato" at bounding box center [333, 116] width 218 height 9
paste input "(61) 9 9992-0304"
type input "(61) 9 9992-0304"
click at [249, 90] on input "Nome do cliente" at bounding box center [333, 86] width 218 height 9
paste input "Jéssica Karoline (Cozinha)"
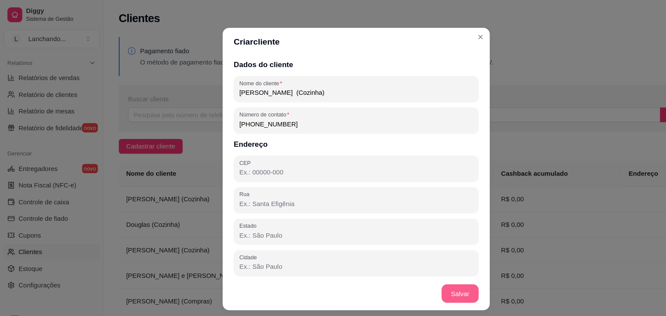
type input "Jéssica Karoline (Cozinha)"
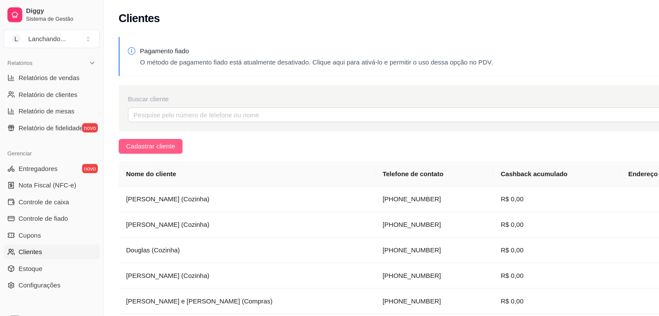
click at [150, 133] on span "Cadastrar cliente" at bounding box center [141, 137] width 46 height 10
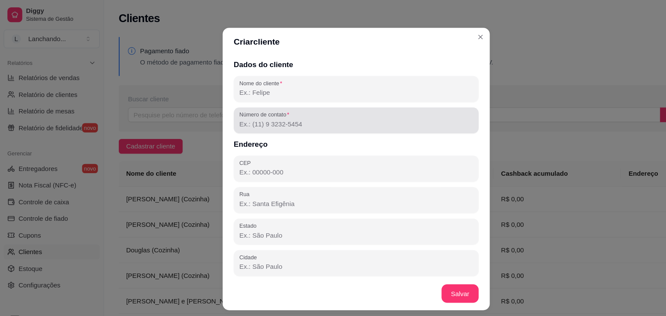
click at [247, 114] on input "Número de contato" at bounding box center [333, 116] width 218 height 9
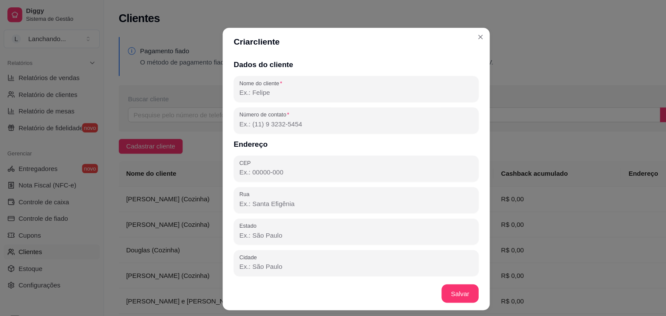
paste input "(61) 9 9992-0305"
type input "(61) 9 9992-0305"
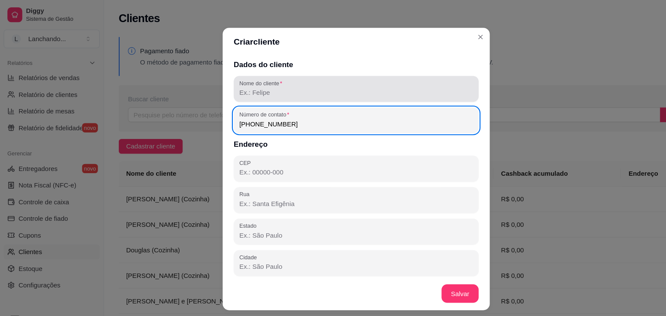
click at [237, 93] on div "Nome do cliente" at bounding box center [332, 83] width 229 height 24
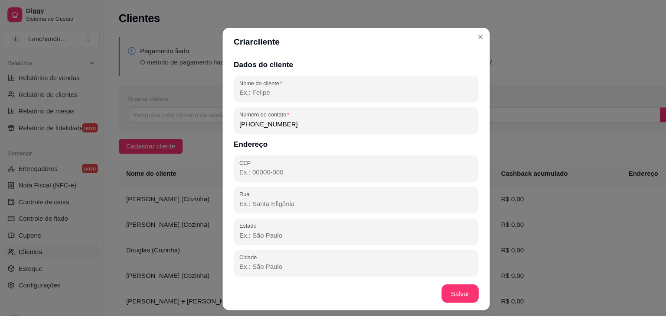
paste input "José Dourado (Cozinha)"
type input "José Dourado (Cozinha)"
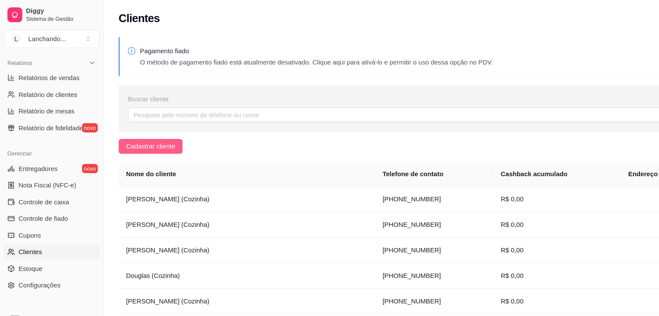
click at [159, 136] on span "Cadastrar cliente" at bounding box center [141, 137] width 46 height 10
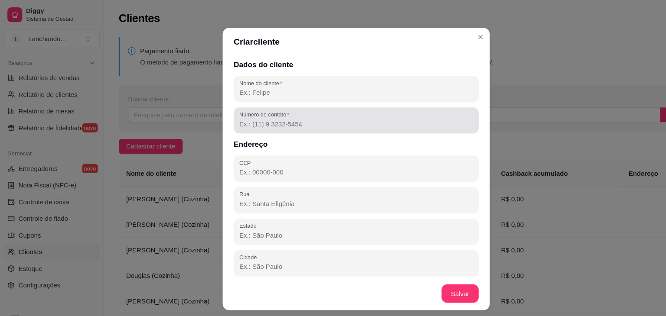
click at [241, 107] on label "Número de contato" at bounding box center [248, 107] width 49 height 7
click at [241, 112] on input "Número de contato" at bounding box center [333, 116] width 218 height 9
click at [241, 107] on label "Número de contato" at bounding box center [248, 107] width 49 height 7
click at [241, 112] on input "Número de contato" at bounding box center [333, 116] width 218 height 9
click at [235, 111] on label "Número de contato" at bounding box center [248, 107] width 49 height 7
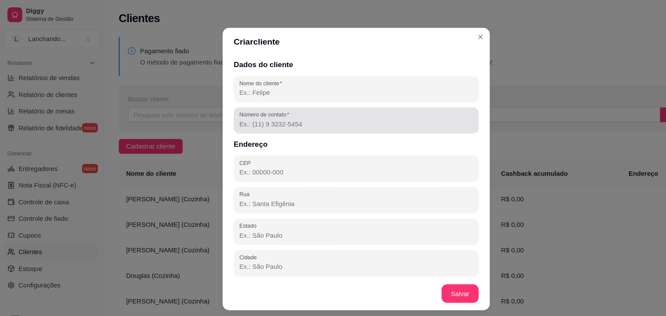
click at [235, 112] on input "Número de contato" at bounding box center [333, 116] width 218 height 9
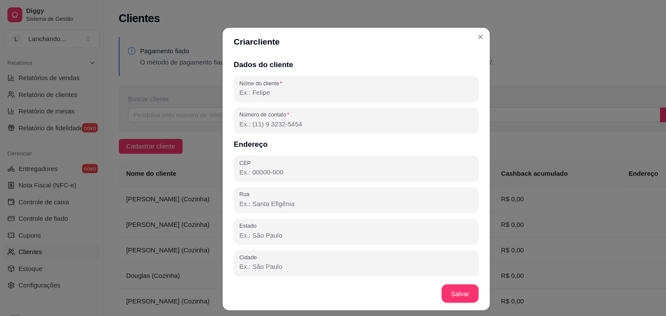
paste input "(61) 9 9992-0306"
type input "(61) 9 9992-0306"
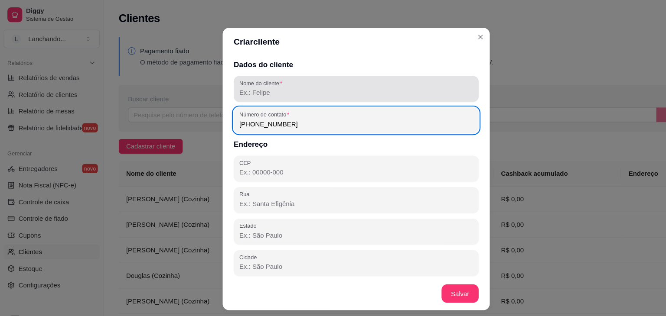
click at [248, 92] on div "Nome do cliente" at bounding box center [332, 83] width 229 height 24
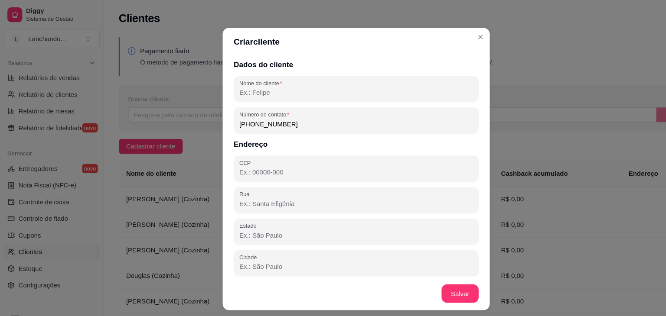
paste input "Kauanny Dantas (Cozinha)"
type input "Kauanny Dantas (Cozinha)"
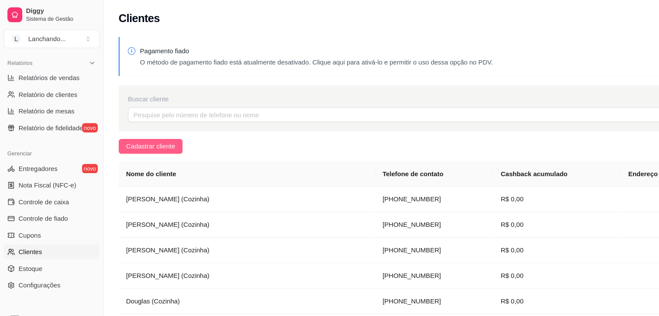
click at [158, 139] on span "Cadastrar cliente" at bounding box center [141, 137] width 46 height 10
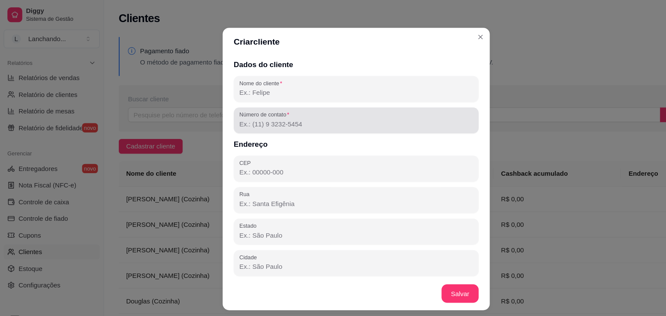
click at [254, 120] on div at bounding box center [333, 112] width 218 height 17
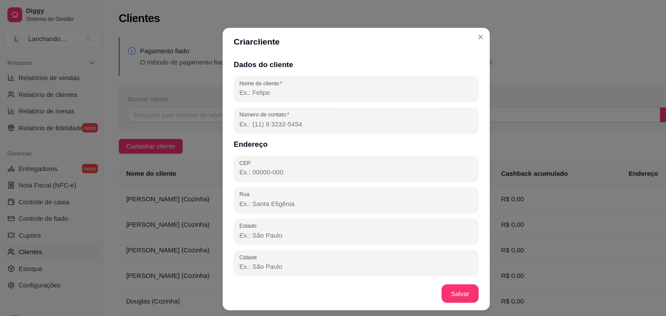
paste input "(61) 9 9992-0307"
type input "(61) 9 9992-0307"
click at [243, 91] on input "Nome do cliente" at bounding box center [333, 86] width 218 height 9
paste input "Rafael Chaves (Cozinha)"
type input "Rafael Chaves (Cozinha)"
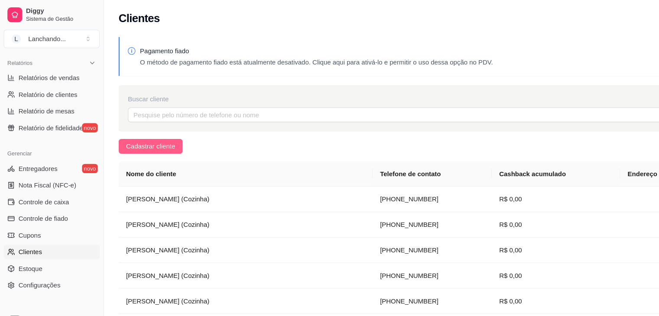
click at [165, 137] on button "Cadastrar cliente" at bounding box center [141, 137] width 60 height 14
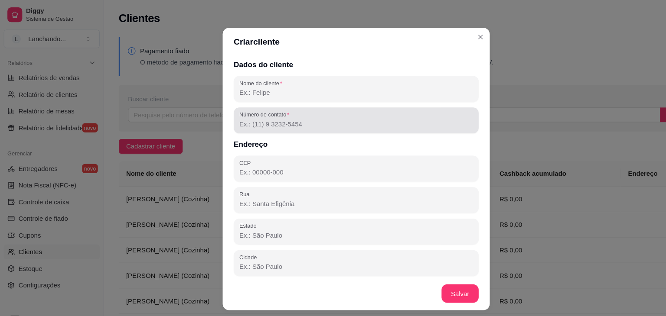
click at [269, 124] on div "Número de contato" at bounding box center [332, 113] width 229 height 24
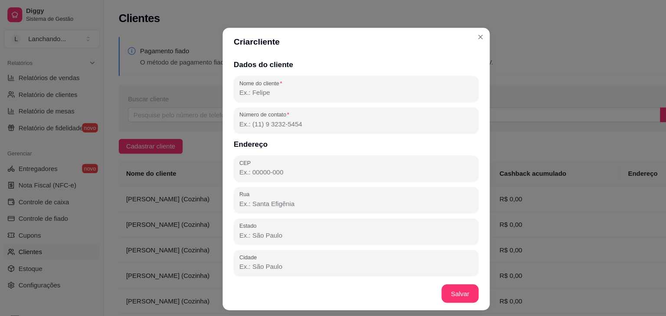
paste input "(61) 9 9992-0308"
type input "(61) 9 9992-0308"
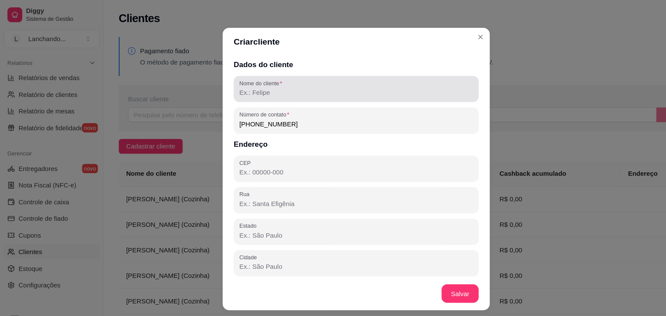
click at [247, 80] on label "Nome do cliente" at bounding box center [245, 77] width 43 height 7
click at [247, 82] on input "Nome do cliente" at bounding box center [333, 86] width 218 height 9
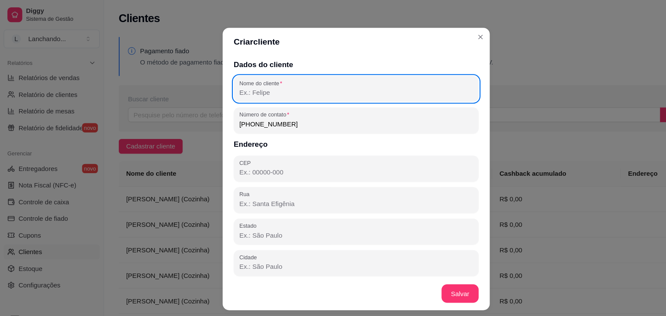
paste input "Raphael M (Cozinha)"
type input "Raphael M (Cozinha)"
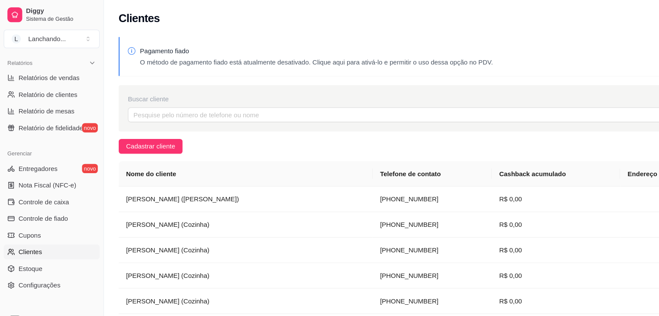
click at [146, 134] on span "Cadastrar cliente" at bounding box center [141, 137] width 46 height 10
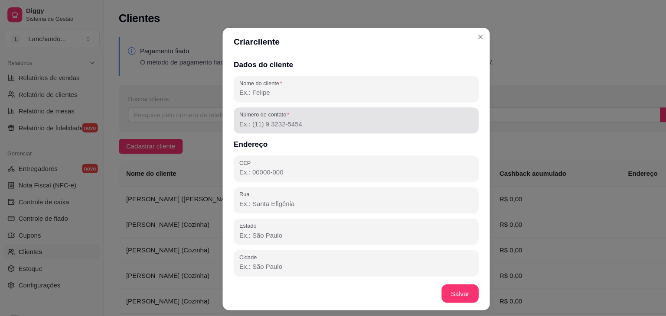
click at [258, 117] on input "Número de contato" at bounding box center [333, 116] width 218 height 9
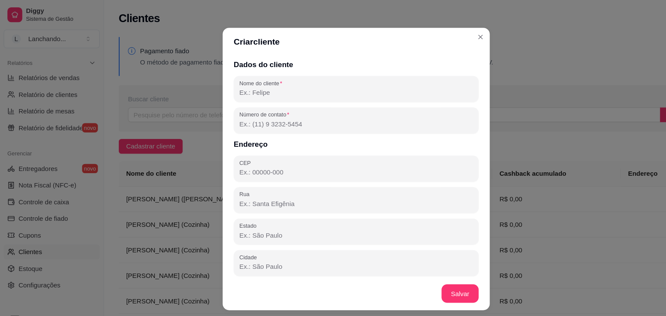
paste input "(61) 9 9992-0309"
type input "(61) 9 9992-0309"
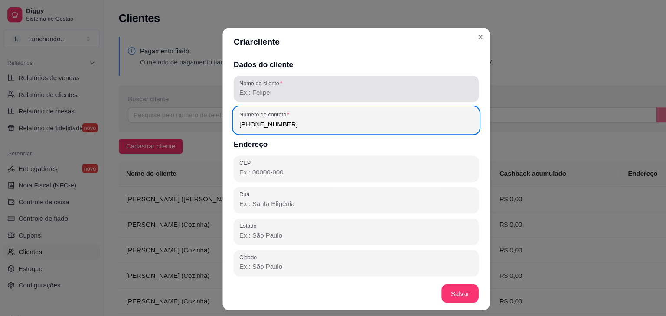
click at [267, 93] on div "Nome do cliente" at bounding box center [332, 83] width 229 height 24
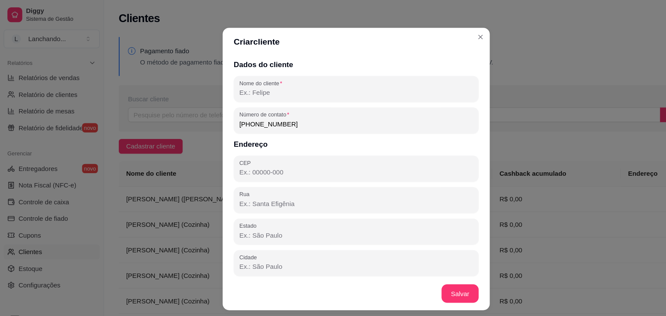
paste input "Tia Iasmyn e Tio Hiago (Cozinha)"
type input "Tia Iasmyn e Tio Hiago (Cozinha)"
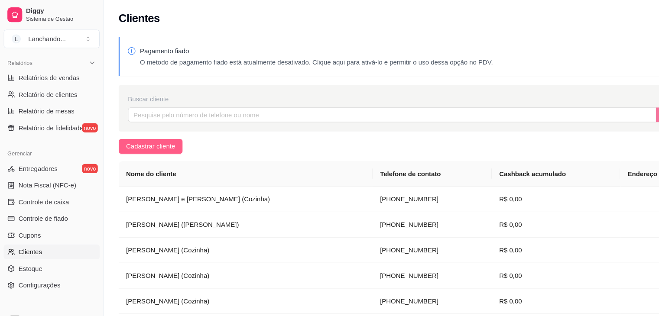
click at [141, 140] on span "Cadastrar cliente" at bounding box center [141, 137] width 46 height 10
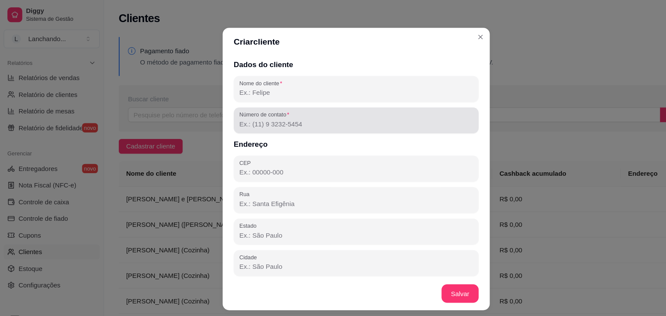
click at [277, 122] on div "Número de contato" at bounding box center [332, 113] width 229 height 24
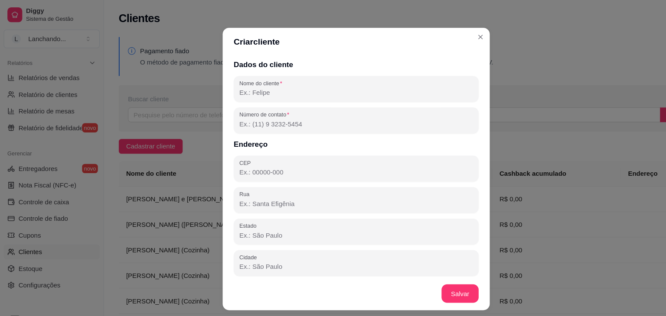
paste input "(61) 9 9992-0310"
type input "(61) 9 9992-0310"
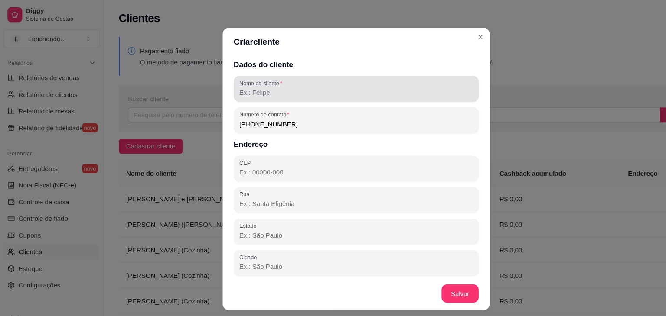
click at [262, 91] on div at bounding box center [333, 83] width 218 height 17
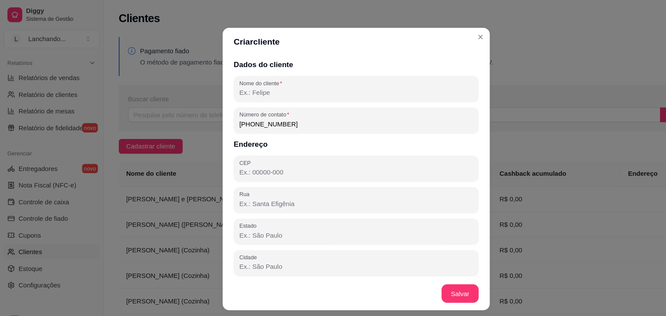
paste input "Tia Marta e Tio Estevão (Cozinha)"
type input "Tia Marta e Tio Estevão (Cozinha)"
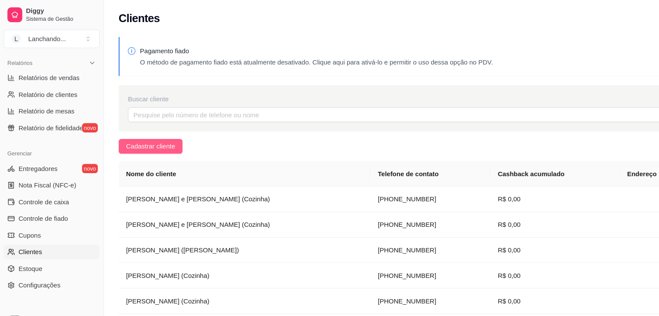
click at [148, 138] on span "Cadastrar cliente" at bounding box center [141, 137] width 46 height 10
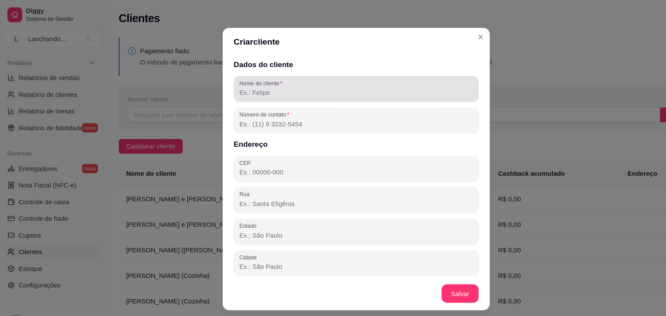
click at [267, 91] on div at bounding box center [333, 83] width 218 height 17
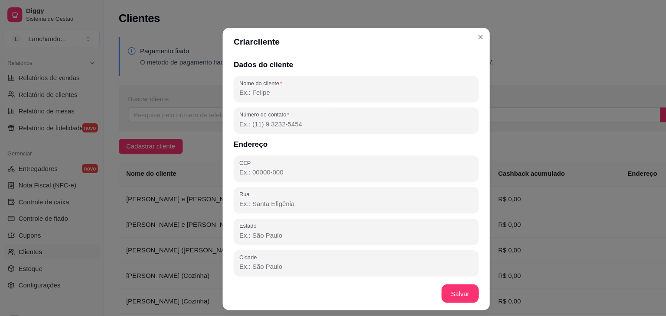
paste input "Tia Amanda e Tio Herculano Jr (Externa)"
type input "Tia Amanda e Tio Herculano Jr (Externa)"
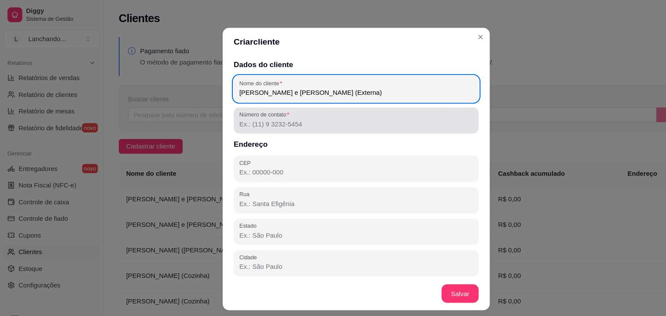
click at [292, 108] on div at bounding box center [333, 112] width 218 height 17
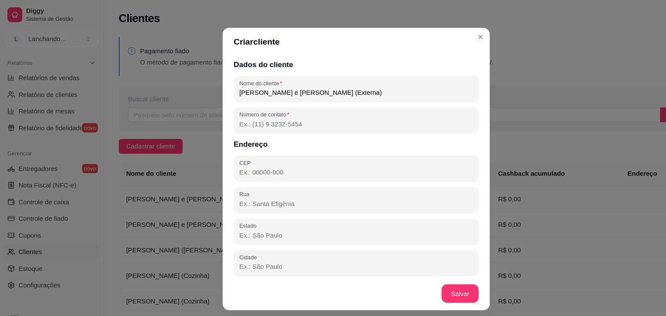
paste input "(61) 9 9992-0401"
type input "(61) 9 9992-0401"
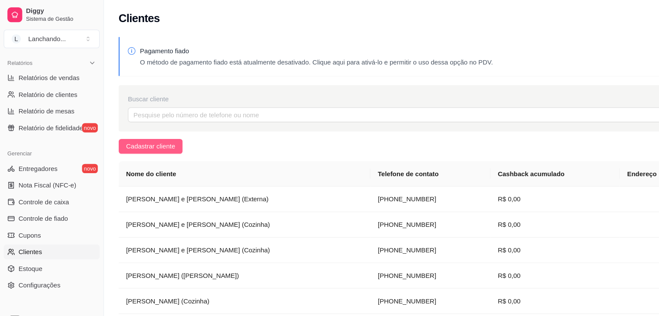
click at [167, 131] on button "Cadastrar cliente" at bounding box center [141, 137] width 60 height 14
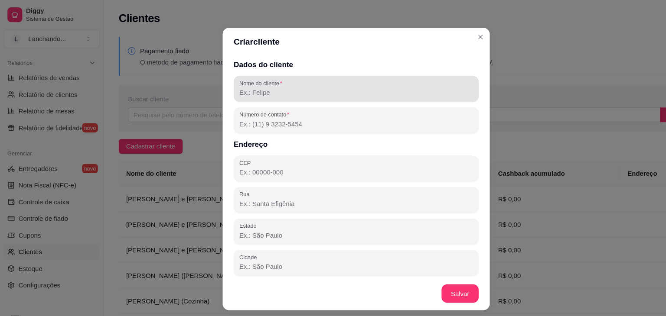
click at [235, 89] on input "Nome do cliente" at bounding box center [333, 86] width 218 height 9
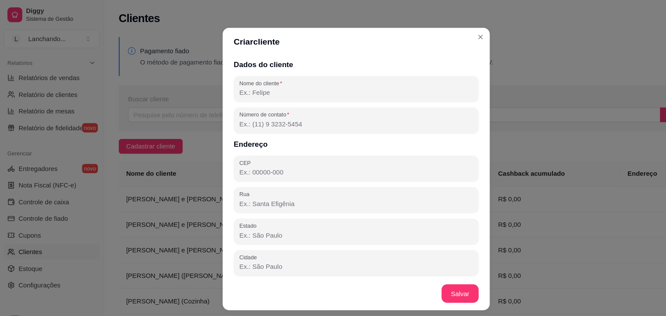
paste input "Tia Ari e Tio Bruno (Externa)"
type input "Tia Ari e Tio Bruno (Externa)"
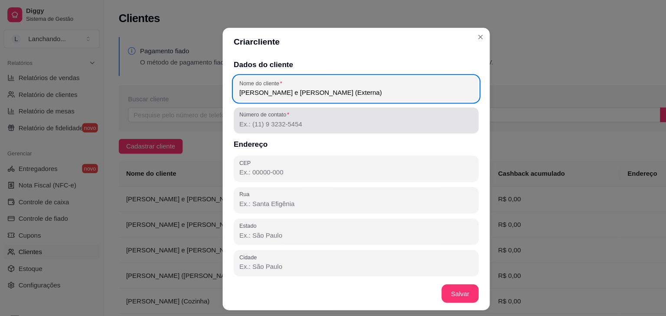
click at [250, 109] on label "Número de contato" at bounding box center [248, 107] width 49 height 7
click at [250, 112] on input "Número de contato" at bounding box center [333, 116] width 218 height 9
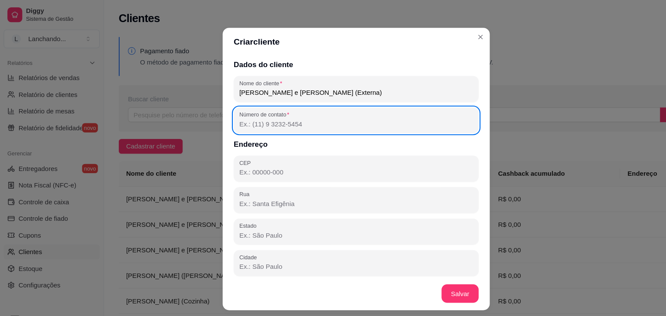
paste input "(61) 9 9992-0402"
type input "(61) 9 9992-0402"
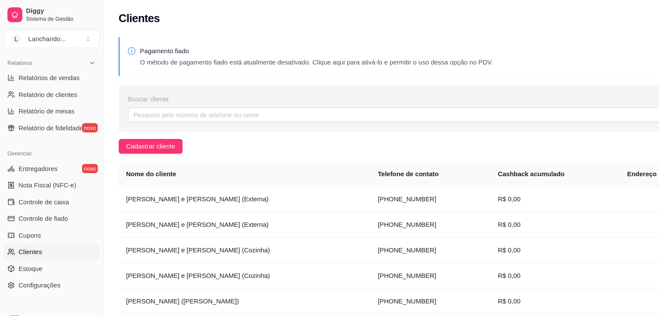
click at [443, 34] on div "Pagamento fiado O método de pagamento fiado está atualmente desativado. Clique …" at bounding box center [378, 240] width 562 height 422
click at [150, 131] on button "Cadastrar cliente" at bounding box center [141, 137] width 60 height 14
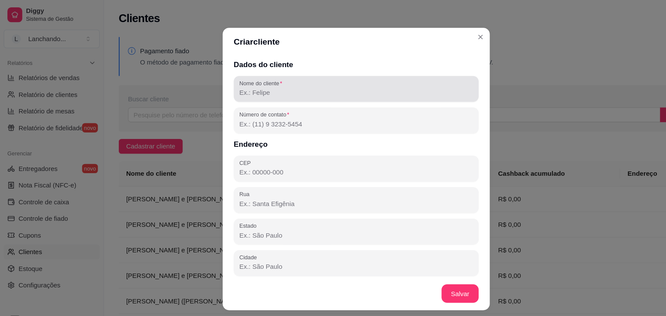
click at [261, 93] on div "Nome do cliente" at bounding box center [332, 83] width 229 height 24
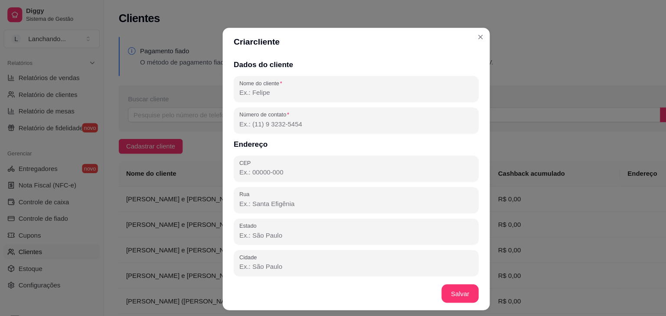
paste input "Tia Ayana Beatriz e Tio Flávio Augusto (Externa)"
type input "Tia Ayana Beatriz e Tio Flávio Augusto (Externa)"
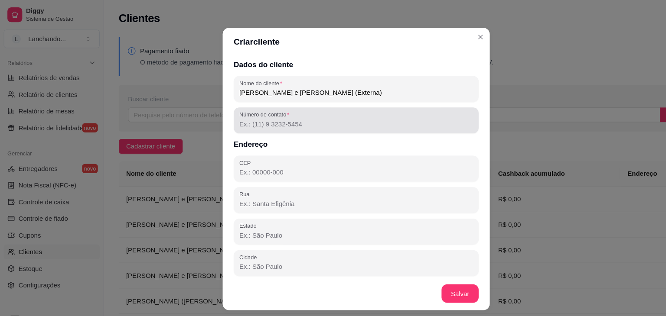
click at [242, 114] on input "Número de contato" at bounding box center [333, 116] width 218 height 9
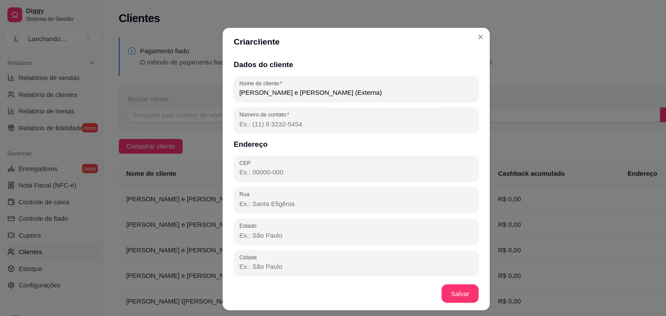
paste input "(61) 9 9992-0403"
type input "(61) 9 9992-0403"
